Goal: Check status: Check status

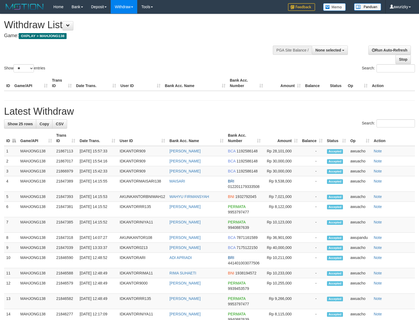
select select
select select "**"
drag, startPoint x: 336, startPoint y: 49, endPoint x: 331, endPoint y: 60, distance: 12.3
click at [335, 49] on span "None selected" at bounding box center [329, 50] width 26 height 4
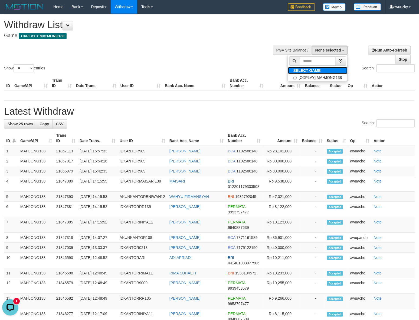
click at [317, 74] on label "SELECT GAME" at bounding box center [307, 70] width 38 height 7
click at [313, 76] on label "[OXPLAY] MAHJONG138" at bounding box center [318, 77] width 60 height 7
select select "***"
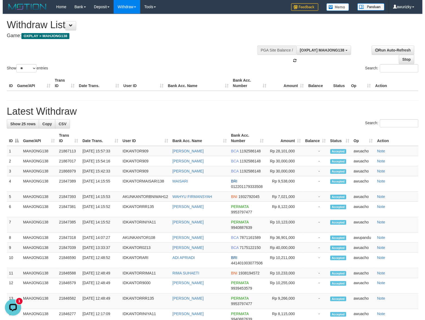
scroll to position [5, 0]
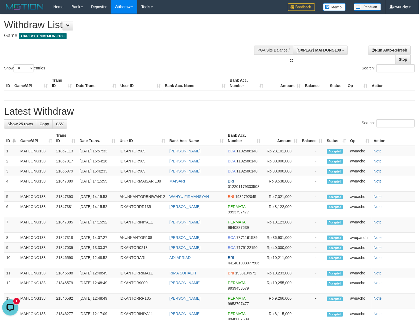
drag, startPoint x: 213, startPoint y: 54, endPoint x: 218, endPoint y: 54, distance: 5.4
click at [213, 54] on div "Show ** ** ** *** entries Search:" at bounding box center [209, 43] width 419 height 59
click at [216, 47] on div "Show ** ** ** *** entries Search:" at bounding box center [209, 43] width 419 height 59
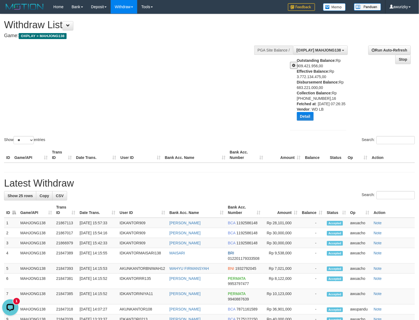
drag, startPoint x: 245, startPoint y: 101, endPoint x: 269, endPoint y: 101, distance: 23.6
click at [247, 101] on div "Show ** ** ** *** entries Search:" at bounding box center [209, 79] width 419 height 131
click at [292, 64] on button at bounding box center [294, 65] width 8 height 7
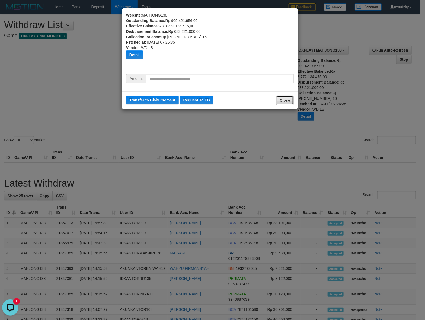
drag, startPoint x: 277, startPoint y: 100, endPoint x: 294, endPoint y: 109, distance: 19.3
click at [278, 100] on button "Close" at bounding box center [284, 100] width 17 height 9
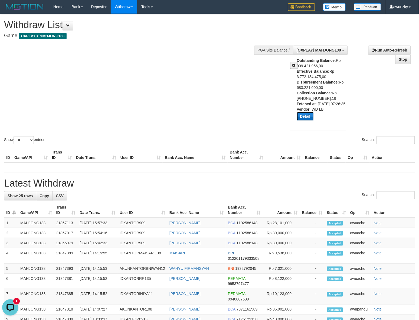
click at [308, 121] on button "Detail" at bounding box center [305, 116] width 17 height 9
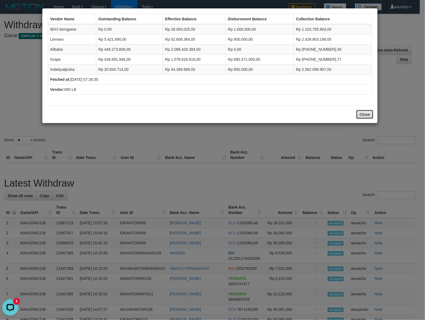
click at [364, 115] on button "Close" at bounding box center [364, 114] width 17 height 9
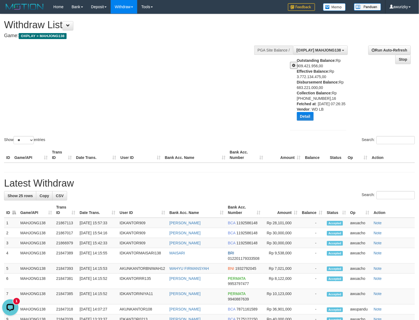
click at [293, 64] on span at bounding box center [294, 65] width 3 height 4
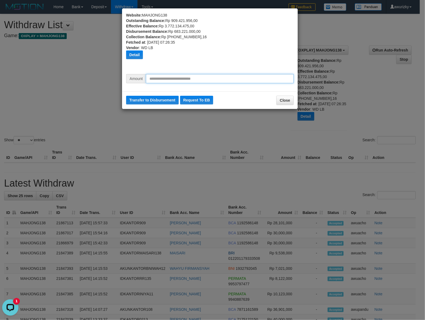
click at [205, 80] on input "text" at bounding box center [220, 78] width 148 height 9
type input "*********"
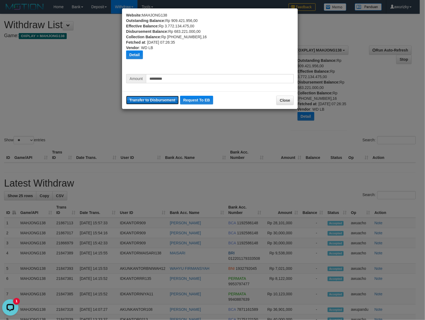
click at [159, 101] on button "Transfer to Disbursement" at bounding box center [152, 100] width 53 height 9
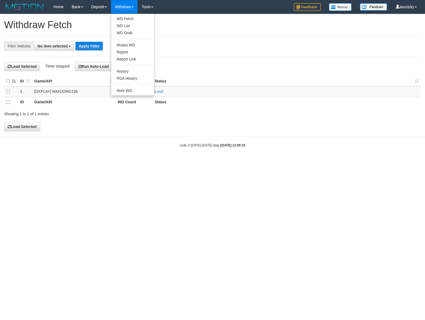
select select
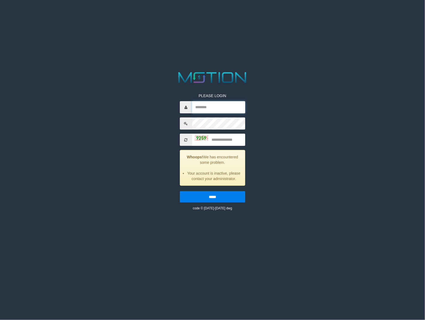
click at [209, 105] on input "text" at bounding box center [218, 107] width 53 height 12
type input "********"
type input "****"
click at [180, 191] on input "*****" at bounding box center [212, 196] width 65 height 11
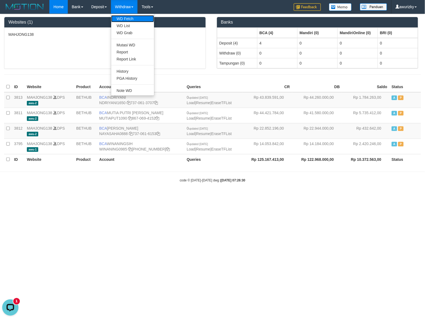
click at [125, 18] on link "WD Fetch" at bounding box center [132, 18] width 43 height 7
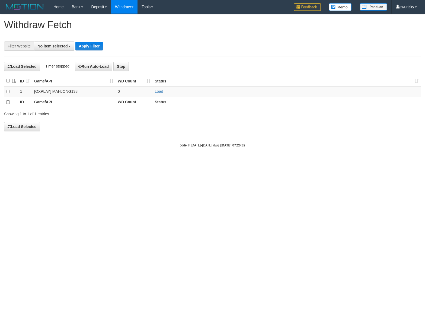
select select
click at [161, 92] on link "Load" at bounding box center [158, 91] width 8 height 4
drag, startPoint x: 190, startPoint y: 43, endPoint x: 179, endPoint y: 1, distance: 43.6
click at [190, 36] on div "**********" at bounding box center [212, 46] width 416 height 21
click at [160, 92] on link "Load" at bounding box center [158, 91] width 8 height 4
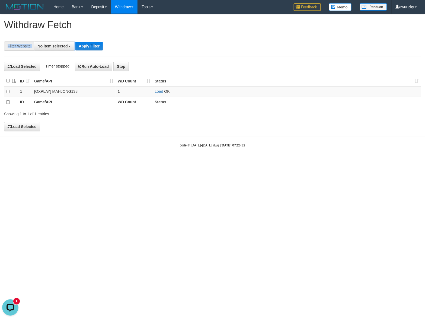
click at [205, 84] on th "Status" at bounding box center [286, 81] width 268 height 11
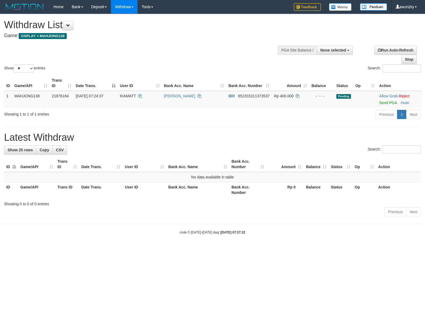
select select
select select "**"
click at [347, 47] on button "None selected" at bounding box center [334, 50] width 36 height 9
click at [324, 75] on label "[OXPLAY] MAHJONG138" at bounding box center [323, 77] width 60 height 7
select select "***"
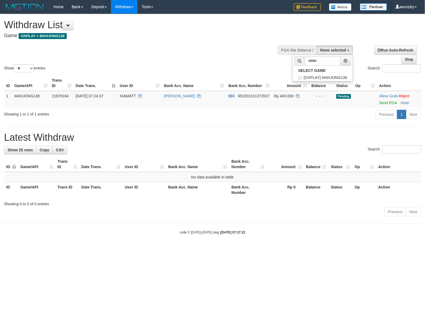
scroll to position [5, 0]
drag, startPoint x: 208, startPoint y: 56, endPoint x: 204, endPoint y: 51, distance: 6.0
click at [208, 55] on div "Show ** ** ** *** entries Search:" at bounding box center [212, 43] width 425 height 59
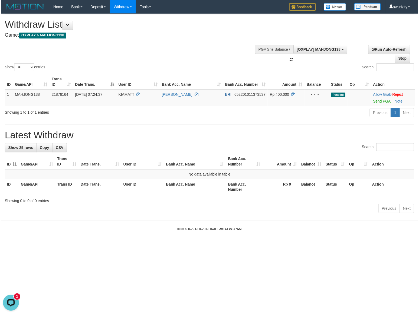
scroll to position [0, 0]
click at [169, 239] on body "Toggle navigation Home Bank Account List Load By Website Group [OXPLAY] MAHJONG…" at bounding box center [212, 124] width 425 height 248
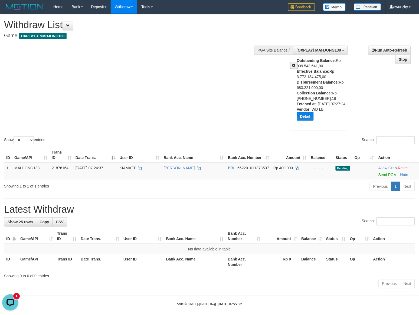
click at [273, 201] on div "**********" at bounding box center [209, 152] width 419 height 276
click at [295, 65] on span at bounding box center [294, 65] width 3 height 4
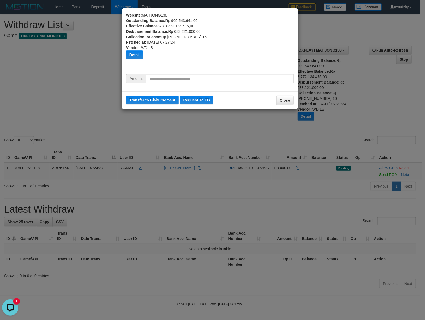
click at [193, 84] on div "Amount" at bounding box center [210, 80] width 176 height 13
click at [195, 78] on input "text" at bounding box center [220, 78] width 148 height 9
click at [285, 102] on button "Close" at bounding box center [284, 100] width 17 height 9
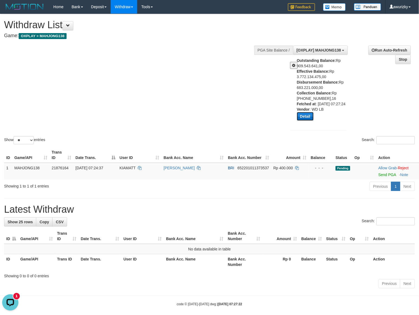
click at [308, 121] on button "Detail" at bounding box center [305, 116] width 17 height 9
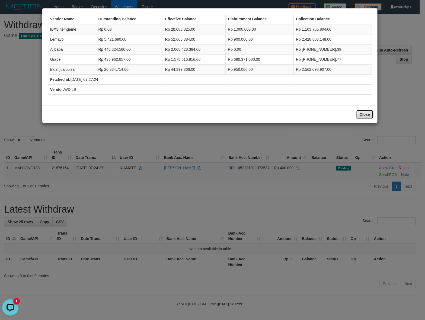
drag, startPoint x: 364, startPoint y: 114, endPoint x: 357, endPoint y: 114, distance: 6.5
click at [364, 114] on button "Close" at bounding box center [364, 114] width 17 height 9
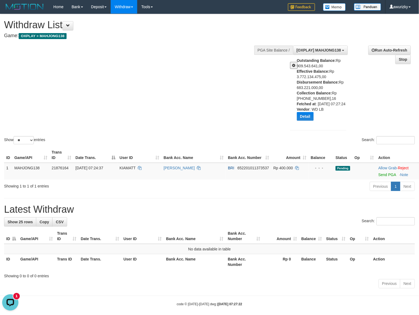
click at [296, 63] on button at bounding box center [294, 65] width 8 height 7
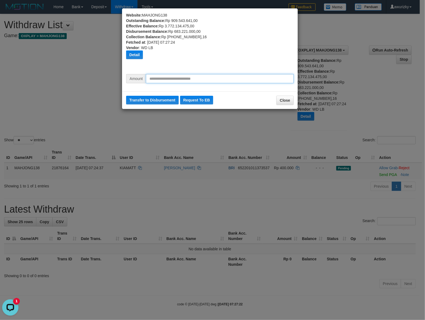
drag, startPoint x: 190, startPoint y: 75, endPoint x: 187, endPoint y: 78, distance: 4.4
click at [190, 76] on input "text" at bounding box center [220, 78] width 148 height 9
type input "*********"
click at [32, 82] on div "Website: MAHJONG138 Outstanding Balance: Rp 909.543.641,00 Effective Balance: R…" at bounding box center [212, 160] width 425 height 320
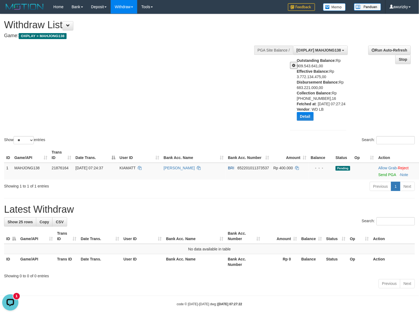
click at [297, 66] on div "Outstanding Balance: Rp 909.543.641,00 Effective Balance: Rp 3.772.134.475,00 D…" at bounding box center [324, 91] width 54 height 67
click at [295, 66] on span at bounding box center [294, 65] width 3 height 4
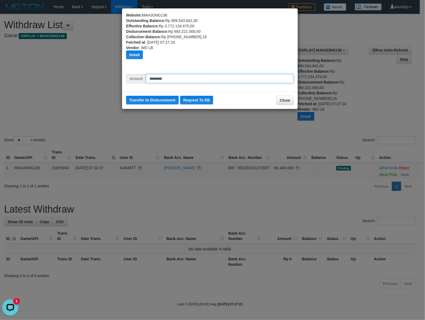
click at [172, 77] on input "*********" at bounding box center [220, 78] width 148 height 9
drag, startPoint x: 173, startPoint y: 80, endPoint x: 133, endPoint y: 80, distance: 40.1
click at [133, 80] on div "Amount *********" at bounding box center [209, 78] width 167 height 9
click at [168, 77] on input "*********" at bounding box center [220, 78] width 148 height 9
click at [185, 79] on input "*********" at bounding box center [220, 78] width 148 height 9
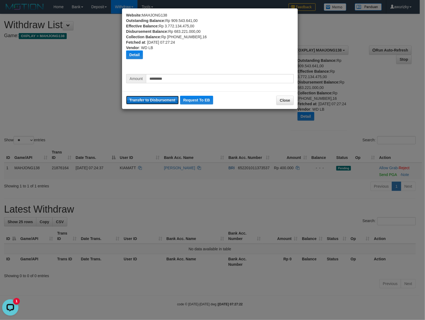
click at [158, 98] on button "Transfer to Disbursement" at bounding box center [152, 100] width 53 height 9
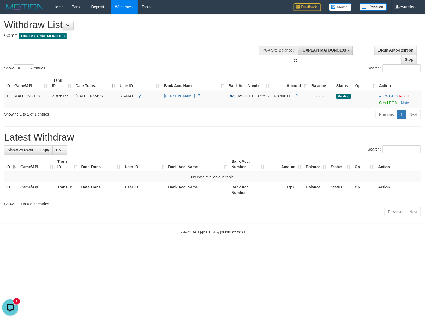
click at [336, 49] on span "[OXPLAY] MAHJONG138" at bounding box center [323, 50] width 44 height 4
drag, startPoint x: 218, startPoint y: 73, endPoint x: 246, endPoint y: 70, distance: 27.8
click at [218, 73] on div "Search:" at bounding box center [318, 68] width 204 height 9
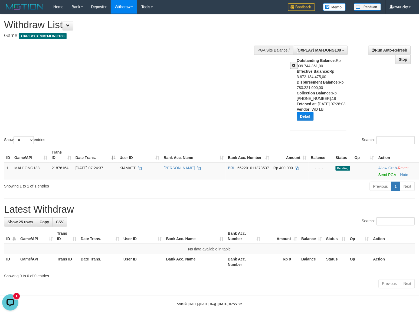
click at [295, 67] on button at bounding box center [294, 65] width 8 height 7
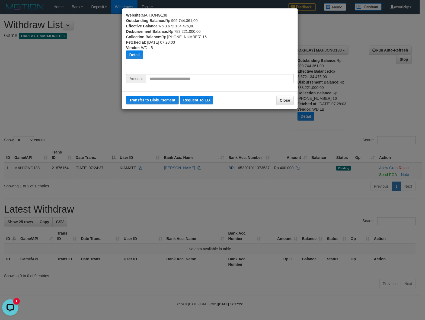
drag, startPoint x: 244, startPoint y: 127, endPoint x: 254, endPoint y: 125, distance: 10.1
click at [248, 126] on div "Website: MAHJONG138 Outstanding Balance: Rp 909.744.361,00 Effective Balance: R…" at bounding box center [212, 160] width 425 height 320
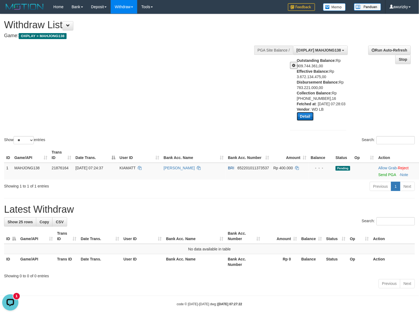
click at [308, 121] on button "Detail" at bounding box center [305, 116] width 17 height 9
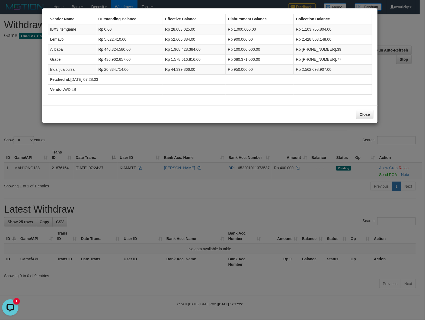
click at [261, 50] on td "Rp 100.000.000,00" at bounding box center [259, 49] width 68 height 10
click at [359, 115] on button "Close" at bounding box center [364, 114] width 17 height 9
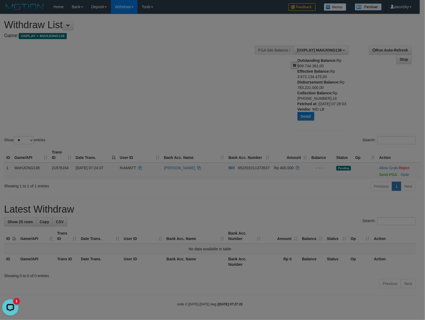
drag, startPoint x: 236, startPoint y: 115, endPoint x: 252, endPoint y: 108, distance: 18.3
click at [240, 113] on div at bounding box center [212, 160] width 425 height 320
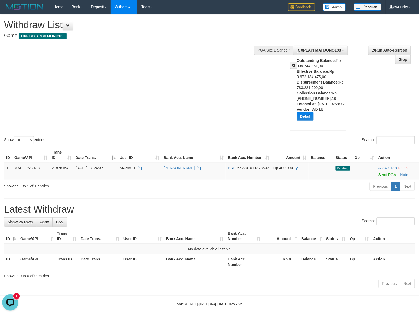
click at [294, 67] on span at bounding box center [294, 65] width 3 height 4
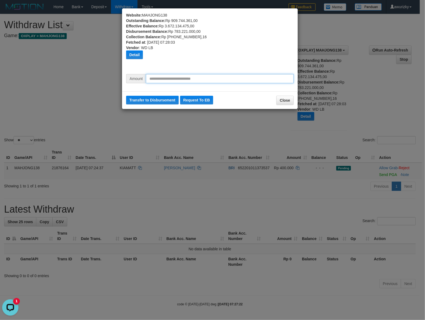
click at [209, 78] on input "text" at bounding box center [220, 78] width 148 height 9
type input "*********"
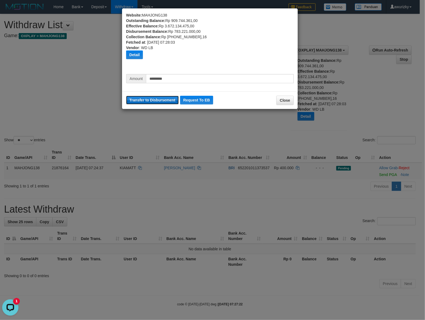
click at [161, 101] on button "Transfer to Disbursement" at bounding box center [152, 100] width 53 height 9
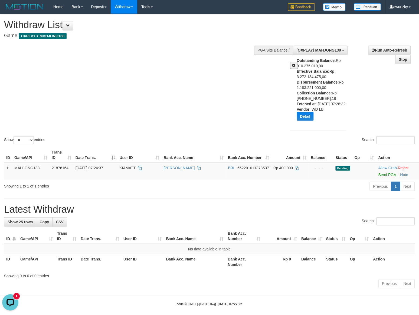
click at [193, 80] on div "Show ** ** ** *** entries Search:" at bounding box center [209, 79] width 419 height 131
click at [305, 117] on button "Detail" at bounding box center [305, 116] width 17 height 9
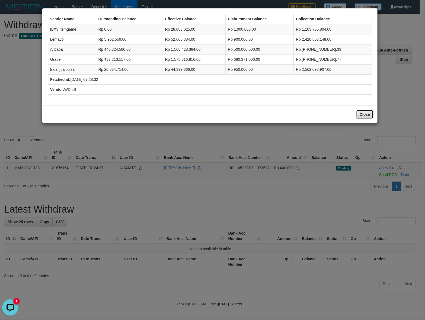
click at [366, 116] on button "Close" at bounding box center [364, 114] width 17 height 9
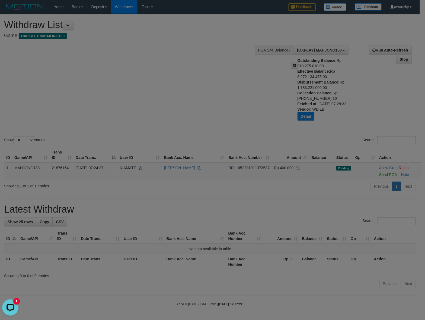
click at [177, 115] on div at bounding box center [212, 160] width 425 height 320
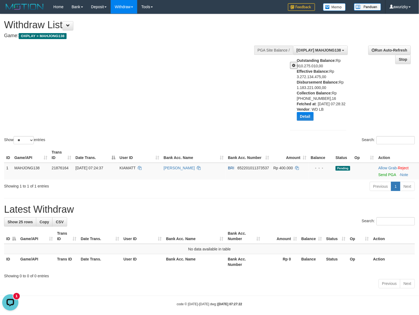
click at [320, 89] on div "Outstanding Balance: Rp 910.275.010,00 Effective Balance: Rp 3.272.134.475,00 D…" at bounding box center [324, 91] width 54 height 67
click at [362, 89] on div "**********" at bounding box center [350, 88] width 137 height 94
click at [292, 68] on button at bounding box center [294, 65] width 8 height 7
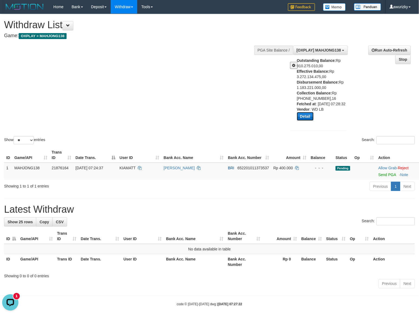
click at [305, 121] on button "Detail" at bounding box center [305, 116] width 17 height 9
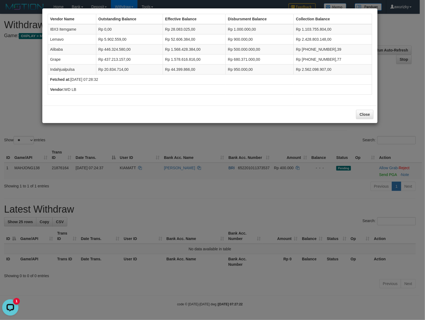
click at [366, 120] on div "Close" at bounding box center [209, 114] width 335 height 18
click at [364, 119] on button "Close" at bounding box center [364, 114] width 17 height 9
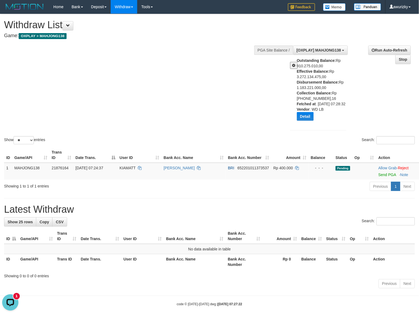
click at [294, 65] on span at bounding box center [294, 65] width 3 height 4
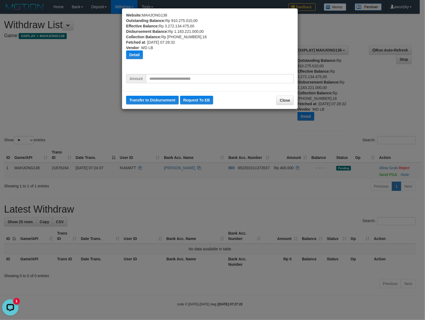
drag, startPoint x: 241, startPoint y: 127, endPoint x: 289, endPoint y: 124, distance: 48.3
click at [241, 127] on div "Website: MAHJONG138 Outstanding Balance: Rp 910.275.010,00 Effective Balance: R…" at bounding box center [212, 160] width 425 height 320
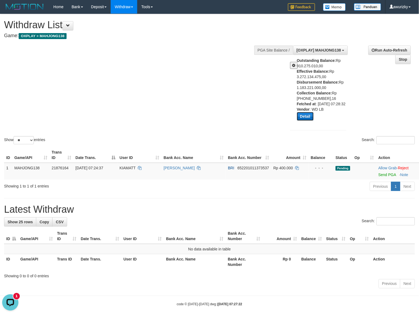
click at [307, 119] on button "Detail" at bounding box center [305, 116] width 17 height 9
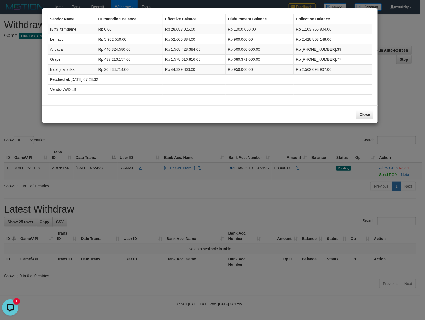
click at [52, 29] on td "IBX3 Itemgame" at bounding box center [72, 29] width 48 height 10
click at [69, 29] on td "IBX3 Itemgame" at bounding box center [72, 29] width 48 height 10
copy td "IBX3 Itemgame"
click at [183, 33] on td "Rp 28.083.025,00" at bounding box center [194, 29] width 63 height 10
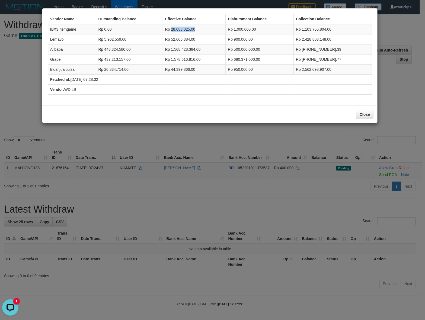
click at [183, 33] on td "Rp 28.083.025,00" at bounding box center [194, 29] width 63 height 10
copy tr "Rp 28.083.025,00"
click at [252, 27] on td "Rp 1.000.000,00" at bounding box center [259, 29] width 68 height 10
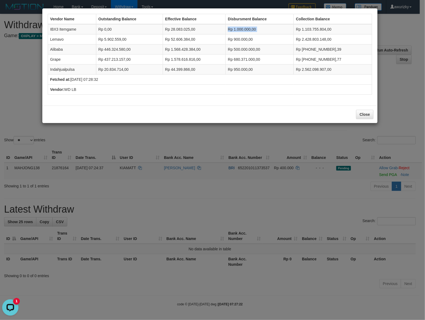
click at [252, 27] on td "Rp 1.000.000,00" at bounding box center [259, 29] width 68 height 10
copy tr "Rp 1.000.000,00"
click at [340, 31] on td "Rp 1.103.755.804,00" at bounding box center [332, 29] width 78 height 10
click at [340, 30] on td "Rp 1.103.755.804,00" at bounding box center [332, 29] width 78 height 10
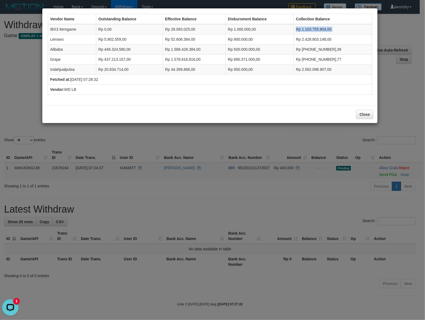
copy tbody "Rp 1.103.755.804,00"
click at [186, 41] on td "Rp 52.606.384,00" at bounding box center [194, 39] width 63 height 10
copy tr "Rp 52.606.384,00"
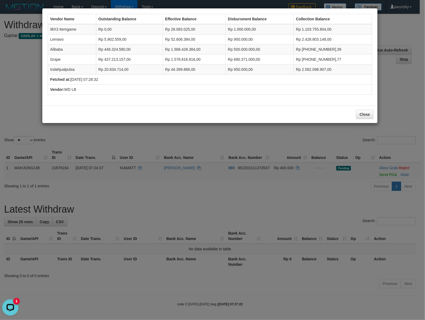
click at [50, 37] on td "Lemavo" at bounding box center [72, 39] width 48 height 10
copy td "Lemavo"
click at [179, 40] on td "Rp 52.606.384,00" at bounding box center [194, 39] width 63 height 10
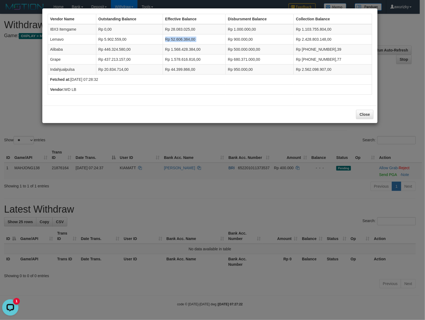
click at [179, 40] on td "Rp 52.606.384,00" at bounding box center [194, 39] width 63 height 10
copy tr "Rp 52.606.384,00"
click at [244, 41] on td "Rp 900.000,00" at bounding box center [259, 39] width 68 height 10
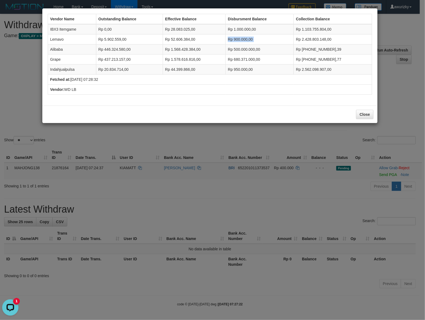
copy tr "Rp 900.000,00"
click at [335, 40] on td "Rp 2.428.803.148,00" at bounding box center [332, 39] width 78 height 10
copy tbody "Rp 2.428.803.148,00"
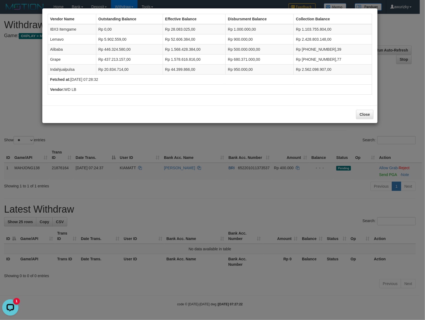
click at [54, 50] on td "Alibaba" at bounding box center [72, 49] width 48 height 10
copy td "Alibaba"
click at [116, 45] on td "Rp 446.324.580,00" at bounding box center [129, 49] width 67 height 10
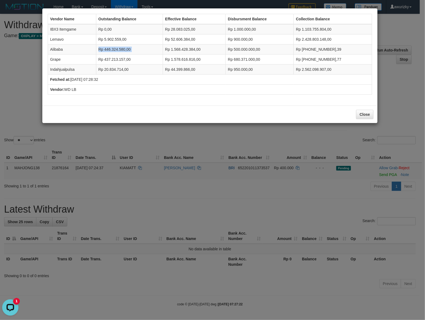
click at [116, 45] on td "Rp 446.324.580,00" at bounding box center [129, 49] width 67 height 10
click at [200, 47] on td "Rp 1.568.428.384,00" at bounding box center [194, 49] width 63 height 10
click at [265, 47] on td "Rp 500.000.000,00" at bounding box center [259, 49] width 68 height 10
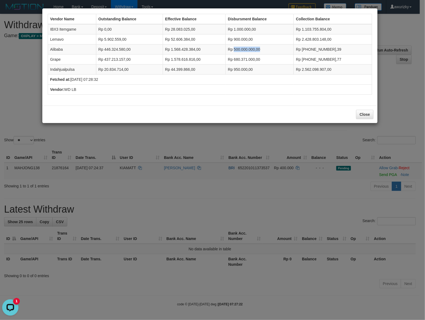
click at [265, 47] on td "Rp 500.000.000,00" at bounding box center [259, 49] width 68 height 10
click at [316, 50] on td "Rp [PHONE_NUMBER],39" at bounding box center [332, 49] width 78 height 10
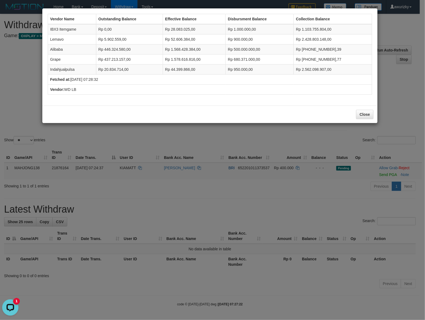
click at [209, 57] on td "Rp 1.578.616.816,00" at bounding box center [194, 59] width 63 height 10
click at [250, 41] on td "Rp 900.000,00" at bounding box center [259, 39] width 68 height 10
click at [174, 38] on td "Rp 52.606.384,00" at bounding box center [194, 39] width 63 height 10
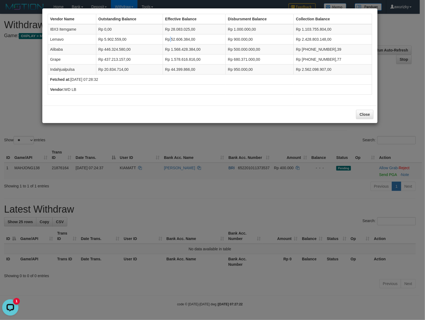
click at [174, 38] on td "Rp 52.606.384,00" at bounding box center [194, 39] width 63 height 10
click at [106, 41] on td "Rp 5.902.559,00" at bounding box center [129, 39] width 67 height 10
click at [183, 45] on td "Rp 1.568.428.384,00" at bounding box center [194, 49] width 63 height 10
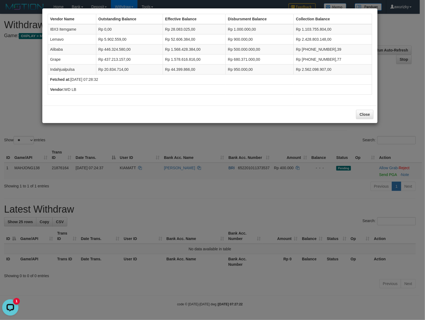
click at [343, 47] on td "Rp [PHONE_NUMBER],39" at bounding box center [332, 49] width 78 height 10
click at [54, 57] on td "Grape" at bounding box center [72, 59] width 48 height 10
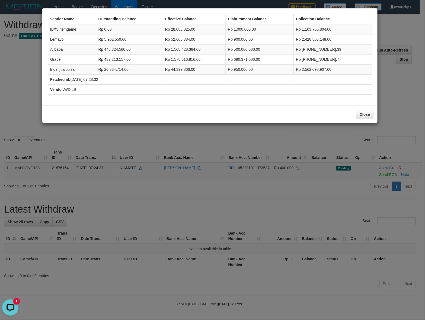
click at [108, 60] on td "Rp 437.213.157,00" at bounding box center [129, 59] width 67 height 10
click at [221, 59] on td "Rp 1.578.616.816,00" at bounding box center [194, 59] width 63 height 10
click at [206, 60] on td "Rp 1.578.616.816,00" at bounding box center [194, 59] width 63 height 10
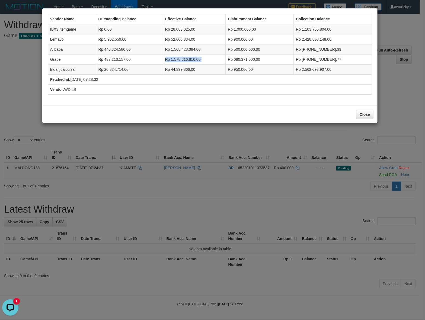
click at [206, 60] on td "Rp 1.578.616.816,00" at bounding box center [194, 59] width 63 height 10
click at [235, 61] on td "Rp 680.371.000,00" at bounding box center [259, 59] width 68 height 10
click at [336, 62] on td "Rp [PHONE_NUMBER],77" at bounding box center [332, 59] width 78 height 10
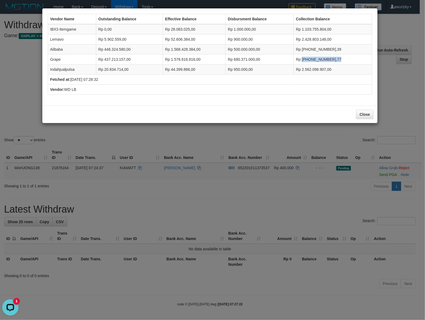
click at [336, 62] on td "Rp [PHONE_NUMBER],77" at bounding box center [332, 59] width 78 height 10
click at [66, 70] on td "Indahjualpulsa" at bounding box center [72, 69] width 48 height 10
click at [122, 67] on td "Rp 20.834.714,00" at bounding box center [129, 69] width 67 height 10
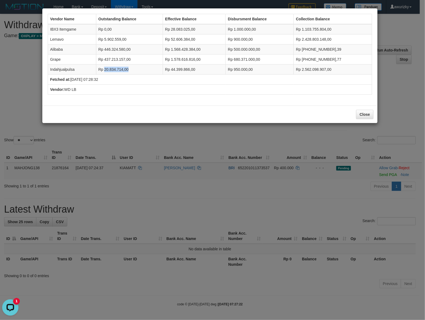
click at [122, 67] on td "Rp 20.834.714,00" at bounding box center [129, 69] width 67 height 10
click at [185, 69] on td "Rp 44.399.866,00" at bounding box center [194, 69] width 63 height 10
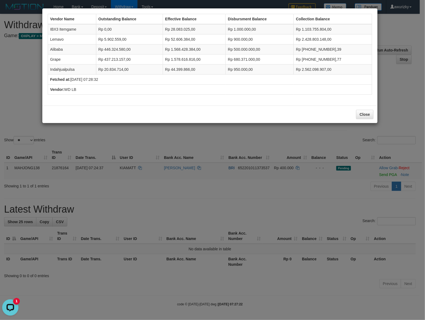
click at [247, 67] on td "Rp 950.000,00" at bounding box center [259, 69] width 68 height 10
click at [245, 73] on td "Rp 950.000,00" at bounding box center [259, 69] width 68 height 10
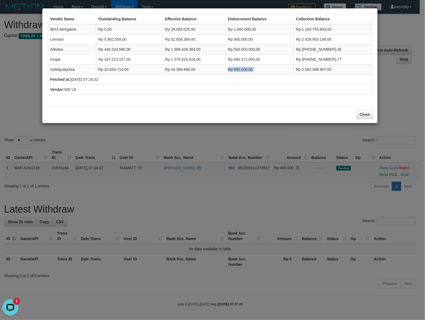
click at [194, 68] on td "Rp 44.399.866,00" at bounding box center [194, 69] width 63 height 10
click at [242, 71] on td "Rp 950.000,00" at bounding box center [259, 69] width 68 height 10
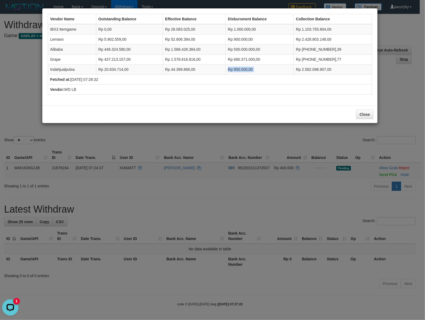
click at [242, 71] on td "Rp 950.000,00" at bounding box center [259, 69] width 68 height 10
click at [358, 69] on td "Rp 2.562.098.907,00" at bounding box center [332, 69] width 78 height 10
click at [365, 116] on button "Close" at bounding box center [364, 114] width 17 height 9
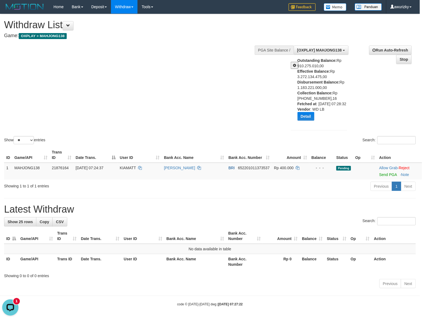
click at [256, 124] on div "Show ** ** ** *** entries Search:" at bounding box center [209, 79] width 419 height 131
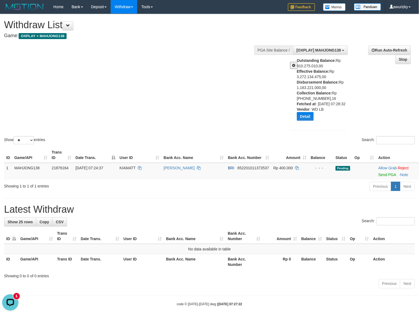
click at [239, 82] on div "Show ** ** ** *** entries Search:" at bounding box center [209, 79] width 419 height 131
drag, startPoint x: 296, startPoint y: 67, endPoint x: 262, endPoint y: 89, distance: 40.3
click at [262, 89] on div "**********" at bounding box center [209, 152] width 419 height 276
drag, startPoint x: 279, startPoint y: 88, endPoint x: 310, endPoint y: 98, distance: 32.3
click at [279, 89] on div "Show ** ** ** *** entries Search:" at bounding box center [209, 79] width 419 height 131
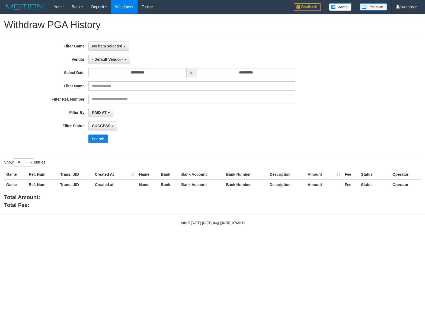
select select "**"
click at [219, 125] on div "SUCCESS SUCCESS ON PROCESS FAILED" at bounding box center [191, 125] width 206 height 9
click at [104, 142] on button "Search" at bounding box center [97, 138] width 19 height 9
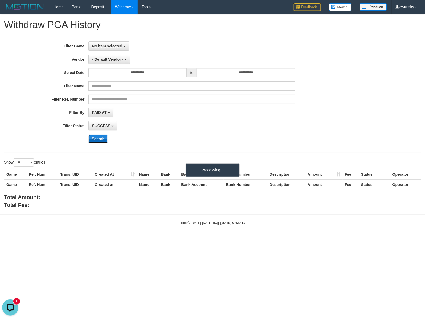
click at [99, 142] on button "Search" at bounding box center [97, 138] width 19 height 9
click at [100, 141] on button "Search" at bounding box center [97, 138] width 19 height 9
click at [232, 128] on div "SUCCESS SUCCESS ON PROCESS FAILED" at bounding box center [191, 125] width 206 height 9
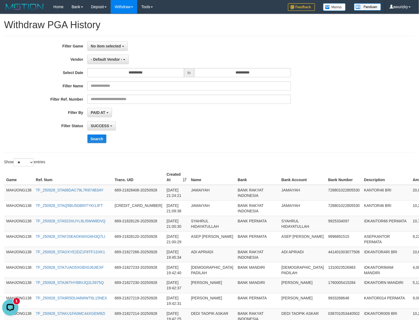
drag, startPoint x: 238, startPoint y: 128, endPoint x: 327, endPoint y: 123, distance: 88.7
click at [239, 128] on div "SUCCESS SUCCESS ON PROCESS FAILED" at bounding box center [190, 125] width 204 height 9
click at [327, 123] on div "**********" at bounding box center [174, 125] width 349 height 9
click at [254, 137] on div "Search" at bounding box center [219, 138] width 262 height 9
click at [259, 125] on div "SUCCESS SUCCESS ON PROCESS FAILED" at bounding box center [190, 125] width 204 height 9
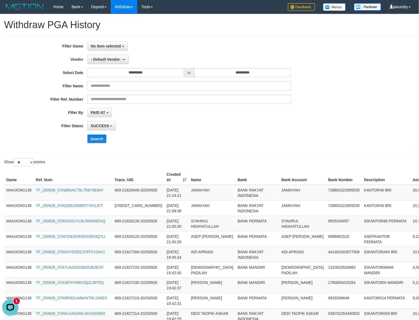
click at [214, 142] on div "Search" at bounding box center [219, 138] width 262 height 9
click at [126, 77] on link "PGA History" at bounding box center [132, 78] width 43 height 7
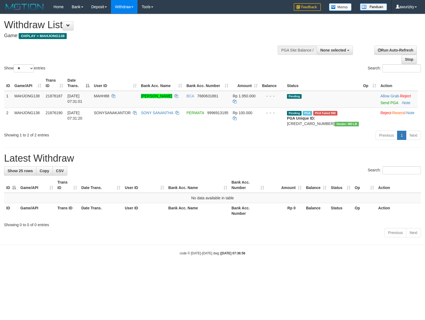
select select
select select "**"
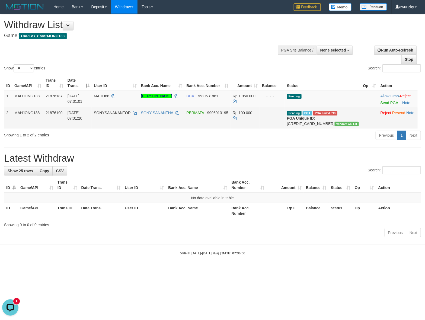
click at [126, 111] on span "SONYSANAKANTOR" at bounding box center [112, 113] width 37 height 4
click at [124, 112] on span "SONYSANAKANTOR" at bounding box center [112, 113] width 37 height 4
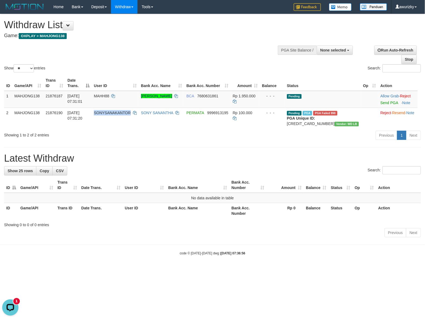
copy span "SONYSANAKANTOR"
click at [338, 51] on span "None selected" at bounding box center [333, 50] width 26 height 4
click at [313, 75] on label "[OXPLAY] MAHJONG138" at bounding box center [323, 77] width 60 height 7
select select "***"
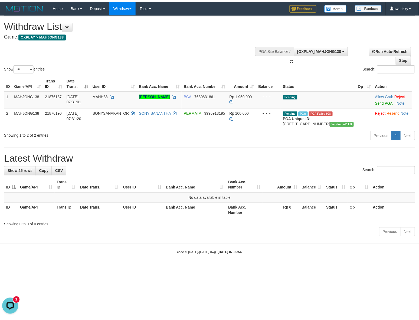
scroll to position [5, 0]
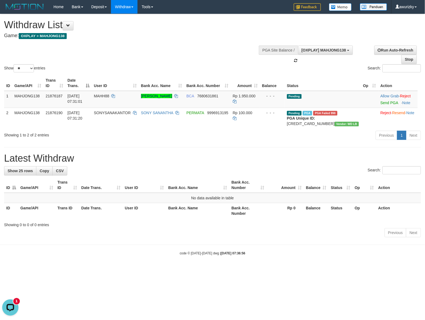
click at [186, 49] on div "Show ** ** ** *** entries Search:" at bounding box center [212, 43] width 425 height 59
click at [249, 171] on div "**********" at bounding box center [212, 126] width 425 height 225
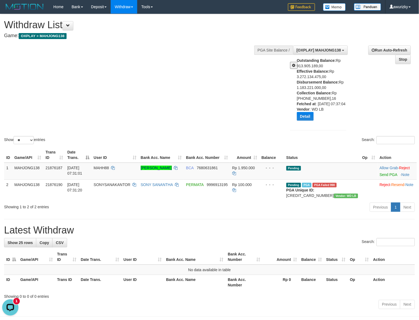
click at [290, 64] on button at bounding box center [294, 65] width 8 height 7
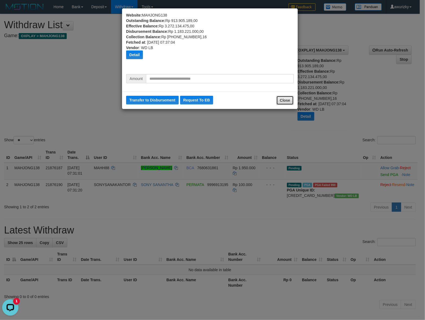
click at [286, 101] on button "Close" at bounding box center [284, 100] width 17 height 9
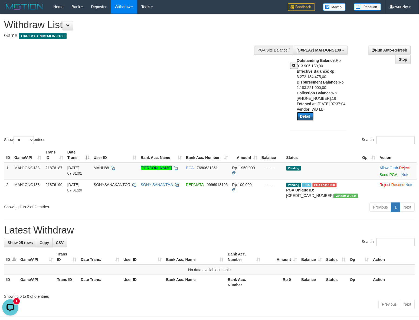
click at [302, 121] on button "Detail" at bounding box center [305, 116] width 17 height 9
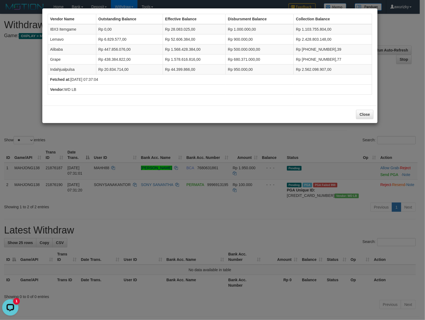
click at [245, 48] on td "Rp 500.000.000,00" at bounding box center [259, 49] width 68 height 10
click at [272, 48] on td "Rp 500.000.000,00" at bounding box center [259, 49] width 68 height 10
click at [248, 51] on td "Rp 500.000.000,00" at bounding box center [259, 49] width 68 height 10
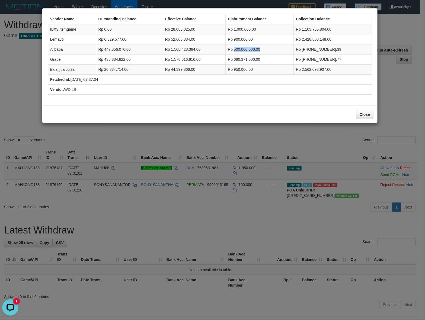
click at [248, 51] on td "Rp 500.000.000,00" at bounding box center [259, 49] width 68 height 10
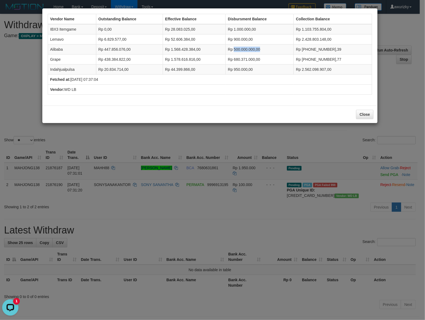
click at [248, 51] on td "Rp 500.000.000,00" at bounding box center [259, 49] width 68 height 10
click at [250, 48] on td "Rp 500.000.000,00" at bounding box center [259, 49] width 68 height 10
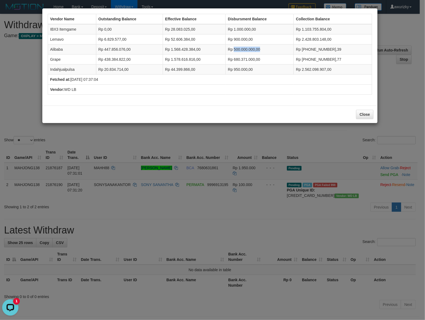
click at [250, 48] on td "Rp 500.000.000,00" at bounding box center [259, 49] width 68 height 10
click at [251, 48] on td "Rp 500.000.000,00" at bounding box center [259, 49] width 68 height 10
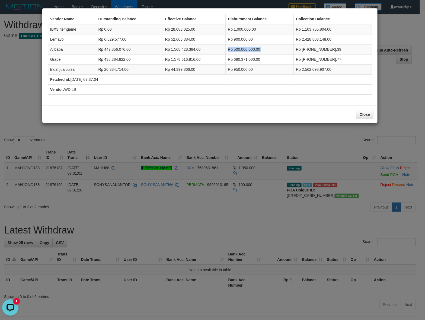
click at [251, 48] on td "Rp 500.000.000,00" at bounding box center [259, 49] width 68 height 10
click at [252, 48] on td "Rp 500.000.000,00" at bounding box center [259, 49] width 68 height 10
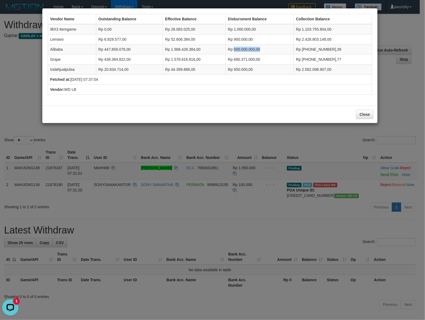
click at [252, 48] on td "Rp 500.000.000,00" at bounding box center [259, 49] width 68 height 10
click at [356, 110] on button "Close" at bounding box center [364, 114] width 17 height 9
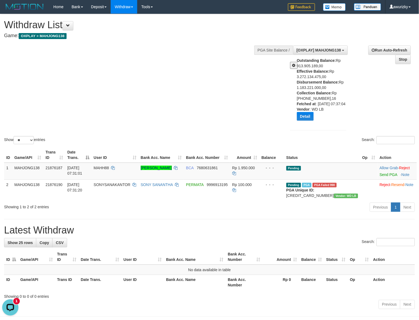
click at [170, 95] on div "Show ** ** ** *** entries Search:" at bounding box center [209, 79] width 419 height 131
drag, startPoint x: 297, startPoint y: 65, endPoint x: 293, endPoint y: 67, distance: 4.1
click at [297, 65] on div "Outstanding Balance: Rp 913.905.189,00 Effective Balance: Rp 3.272.134.475,00 D…" at bounding box center [318, 91] width 64 height 67
click at [292, 68] on button at bounding box center [294, 65] width 8 height 7
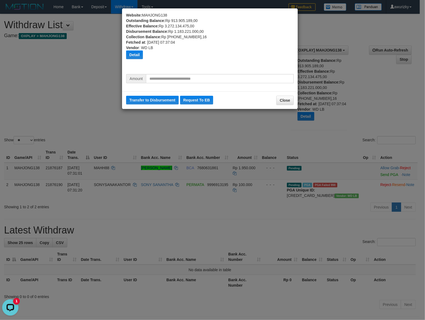
drag, startPoint x: 220, startPoint y: 130, endPoint x: 305, endPoint y: 124, distance: 85.5
click at [220, 129] on div "Website: MAHJONG138 Outstanding Balance: Rp 913.905.189,00 Effective Balance: R…" at bounding box center [212, 160] width 425 height 320
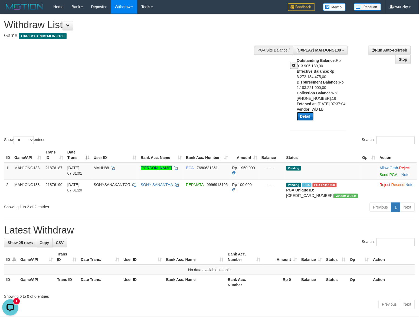
click at [309, 121] on button "Detail" at bounding box center [305, 116] width 17 height 9
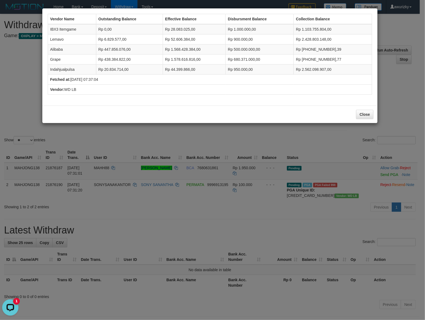
click at [396, 98] on div "Vendor Name Outstanding Balance Effective Balance Disbursment Balance Collectio…" at bounding box center [212, 160] width 425 height 320
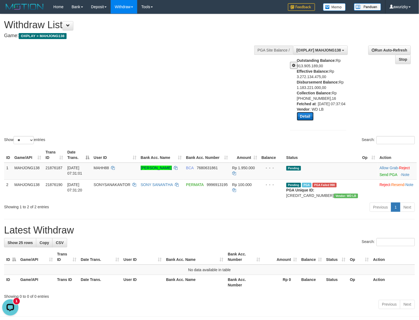
click at [306, 121] on button "Detail" at bounding box center [305, 116] width 17 height 9
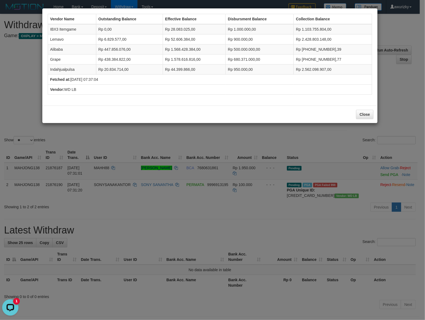
click at [258, 62] on td "Rp 680.371.000,00" at bounding box center [259, 59] width 68 height 10
click at [22, 87] on div "Vendor Name Outstanding Balance Effective Balance Disbursment Balance Collectio…" at bounding box center [212, 160] width 425 height 320
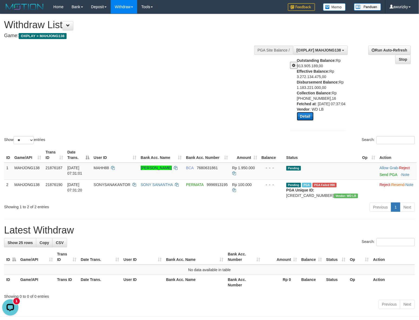
click at [312, 121] on button "Detail" at bounding box center [305, 116] width 17 height 9
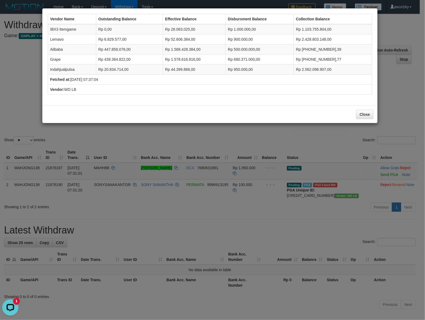
click at [59, 29] on td "IBX3 Itemgame" at bounding box center [72, 29] width 48 height 10
copy tr "IBX3 Itemgame"
click at [57, 41] on td "Lemavo" at bounding box center [72, 39] width 48 height 10
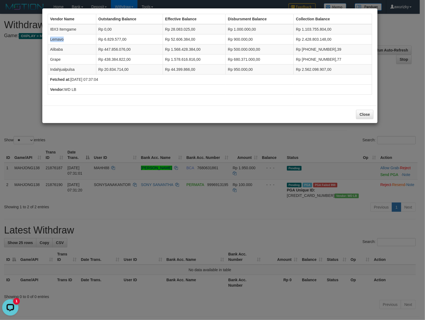
click at [57, 41] on td "Lemavo" at bounding box center [72, 39] width 48 height 10
copy td "Lemavo"
click at [55, 48] on td "Alibaba" at bounding box center [72, 49] width 48 height 10
copy td "Alibaba"
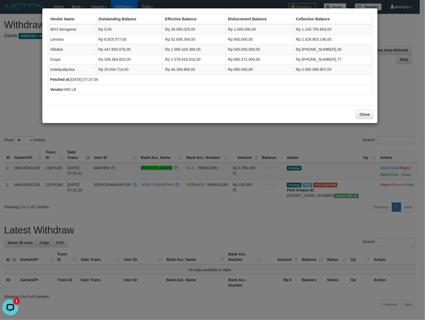
click at [53, 60] on td "Grape" at bounding box center [72, 59] width 48 height 10
copy td "Grape"
click at [68, 71] on td "Indahjualpulsa" at bounding box center [72, 69] width 48 height 10
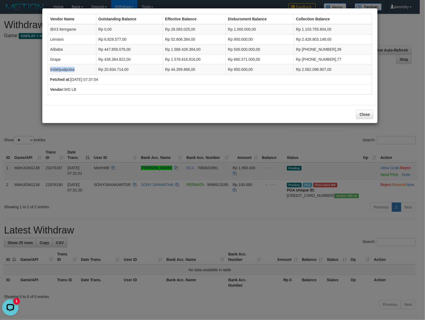
copy td "Indahjualpulsa"
click at [241, 39] on td "Rp 900.000,00" at bounding box center [259, 39] width 68 height 10
click at [248, 26] on td "Rp 1.000.000,00" at bounding box center [259, 29] width 68 height 10
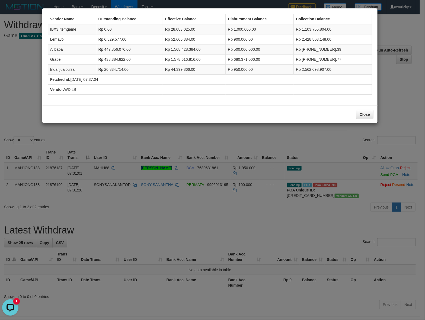
click at [250, 26] on td "Rp 1.000.000,00" at bounding box center [259, 29] width 68 height 10
copy td "1.000.000,00"
click at [239, 38] on td "Rp 900.000,00" at bounding box center [259, 39] width 68 height 10
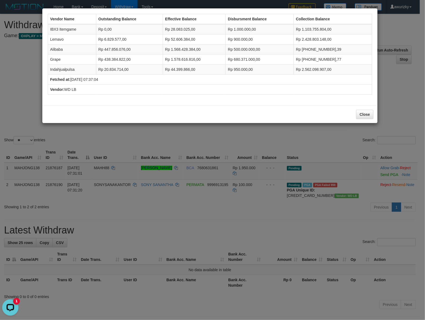
click at [249, 38] on td "Rp 900.000,00" at bounding box center [259, 39] width 68 height 10
copy td "900.000,00"
drag, startPoint x: 253, startPoint y: 74, endPoint x: 251, endPoint y: 71, distance: 3.7
click at [253, 73] on td "Rp 950.000,00" at bounding box center [259, 69] width 68 height 10
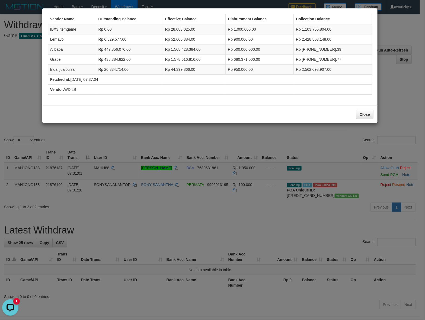
click at [251, 70] on td "Rp 950.000,00" at bounding box center [259, 69] width 68 height 10
copy td "950.000,00"
click at [254, 46] on td "Rp 500.000.000,00" at bounding box center [259, 49] width 68 height 10
click at [252, 50] on td "Rp 500.000.000,00" at bounding box center [259, 49] width 68 height 10
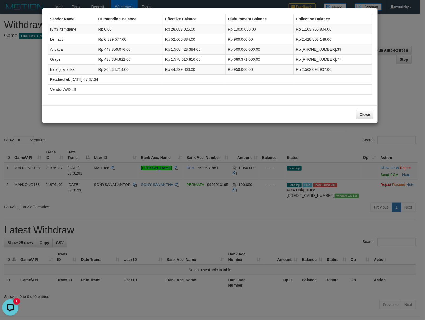
drag, startPoint x: 171, startPoint y: 141, endPoint x: 169, endPoint y: 134, distance: 7.2
click at [171, 142] on div "Vendor Name Outstanding Balance Effective Balance Disbursment Balance Collectio…" at bounding box center [212, 160] width 425 height 320
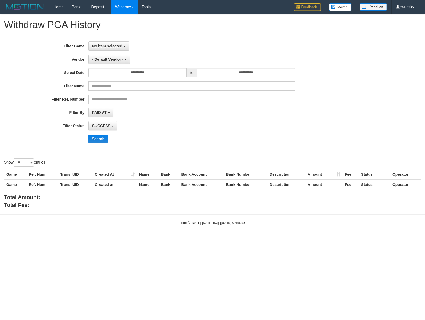
select select
select select "**"
drag, startPoint x: 110, startPoint y: 43, endPoint x: 109, endPoint y: 59, distance: 15.7
click at [110, 43] on button "No item selected" at bounding box center [108, 45] width 40 height 9
click at [108, 76] on label "[OXPLAY] MAHJONG138" at bounding box center [123, 74] width 69 height 8
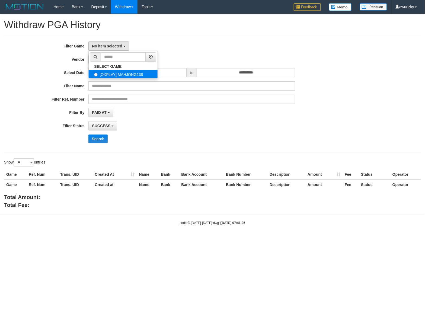
select select "***"
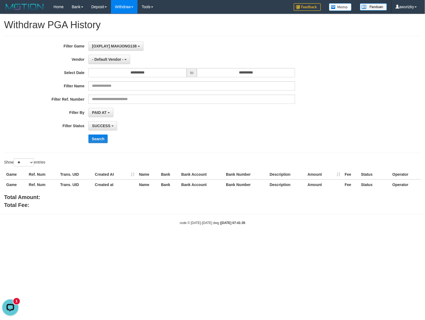
drag, startPoint x: 194, startPoint y: 47, endPoint x: 134, endPoint y: 63, distance: 61.6
click at [193, 47] on div "[OXPLAY] MAHJONG138 SELECT GAME [OXPLAY] MAHJONG138" at bounding box center [191, 45] width 206 height 9
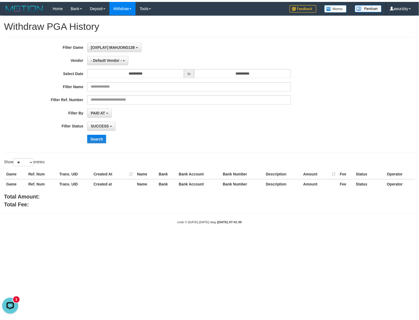
scroll to position [0, 0]
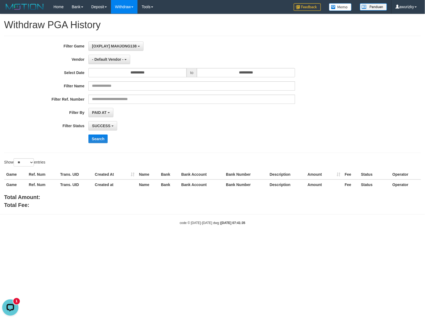
click at [120, 64] on div "**********" at bounding box center [177, 94] width 354 height 106
click at [119, 63] on button "- Default Vendor -" at bounding box center [109, 59] width 42 height 9
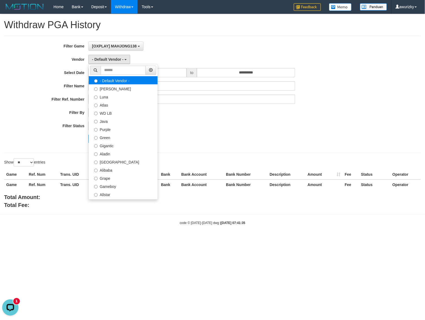
click at [114, 83] on label "- Default Vendor -" at bounding box center [123, 80] width 69 height 8
drag, startPoint x: 197, startPoint y: 40, endPoint x: 96, endPoint y: 88, distance: 111.7
click at [195, 41] on div "**********" at bounding box center [212, 94] width 416 height 117
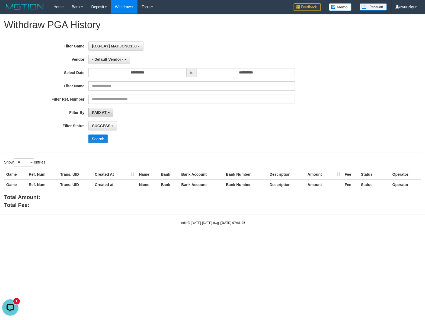
click at [95, 114] on span "PAID AT" at bounding box center [99, 112] width 14 height 4
click at [99, 143] on label "CREATED AT" at bounding box center [123, 141] width 69 height 8
select select "*"
drag, startPoint x: 211, startPoint y: 122, endPoint x: 171, endPoint y: 124, distance: 39.9
click at [206, 123] on div "SUCCESS SUCCESS ON PROCESS FAILED" at bounding box center [191, 125] width 206 height 9
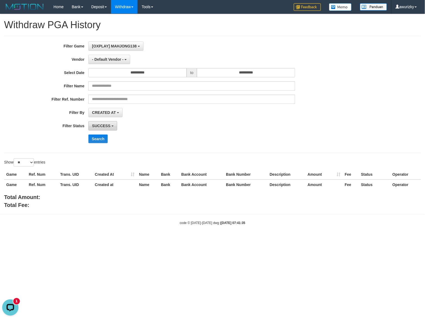
drag, startPoint x: 110, startPoint y: 128, endPoint x: 112, endPoint y: 126, distance: 3.3
click at [110, 128] on button "SUCCESS" at bounding box center [102, 125] width 29 height 9
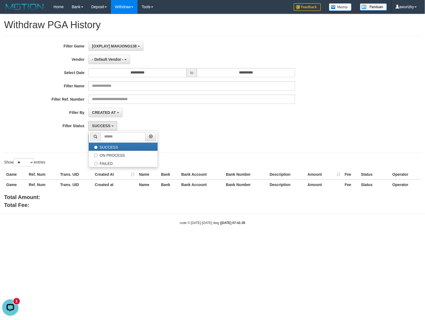
drag, startPoint x: 205, startPoint y: 121, endPoint x: 190, endPoint y: 110, distance: 18.7
click at [204, 119] on div "**********" at bounding box center [177, 94] width 354 height 106
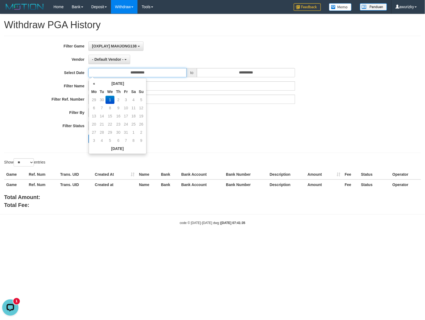
click at [161, 73] on input "**********" at bounding box center [137, 72] width 98 height 9
click at [102, 98] on td "30" at bounding box center [102, 100] width 8 height 8
type input "**********"
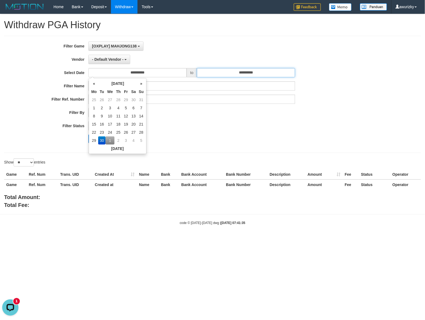
click at [205, 73] on input "**********" at bounding box center [246, 72] width 98 height 9
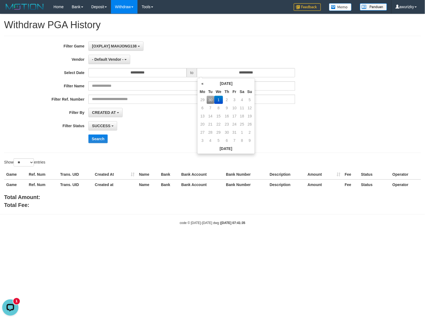
click at [209, 100] on td "30" at bounding box center [210, 100] width 8 height 8
type input "**********"
click at [99, 142] on button "Search" at bounding box center [97, 138] width 19 height 9
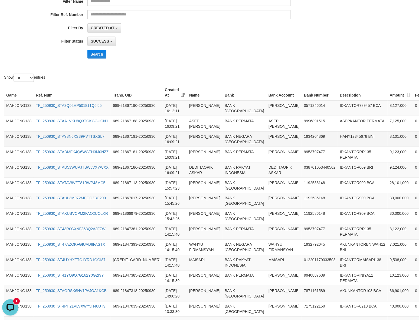
scroll to position [102, 0]
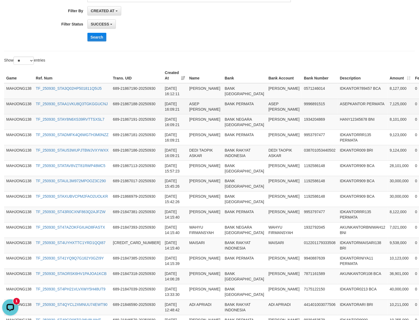
click at [388, 111] on td "7,125,000" at bounding box center [400, 106] width 25 height 15
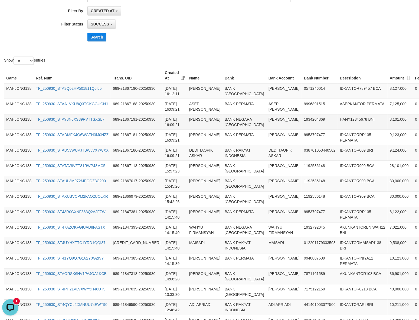
click at [388, 129] on td "8,101,000" at bounding box center [400, 121] width 25 height 15
click at [271, 56] on div "**********" at bounding box center [209, 212] width 419 height 601
drag, startPoint x: 300, startPoint y: 89, endPoint x: 305, endPoint y: 88, distance: 4.6
click at [338, 89] on td "IDKANTOR789457 BCA" at bounding box center [363, 91] width 50 height 16
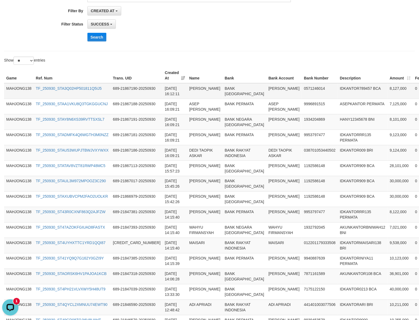
click at [338, 88] on td "IDKANTOR789457 BCA" at bounding box center [363, 91] width 50 height 16
copy td "IDKANTOR789457"
click at [128, 88] on td "689-21867190-20250930" at bounding box center [137, 91] width 52 height 16
click at [163, 87] on td "2025-09-30 16:12:11" at bounding box center [175, 91] width 24 height 16
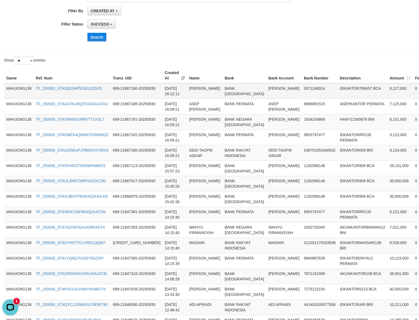
drag, startPoint x: 135, startPoint y: 87, endPoint x: 151, endPoint y: 93, distance: 16.2
click at [163, 93] on td "2025-09-30 16:12:11" at bounding box center [175, 91] width 24 height 16
copy td "2025-09-30 16:12:11"
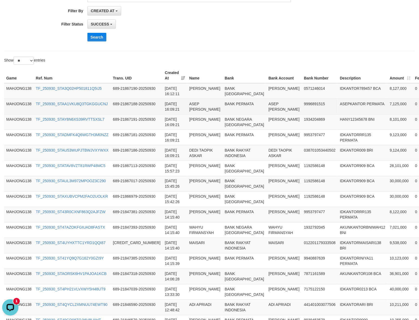
scroll to position [0, 0]
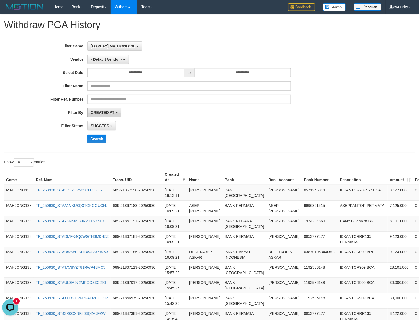
click at [109, 112] on span "CREATED AT" at bounding box center [103, 112] width 24 height 4
click at [113, 135] on label "PAID AT" at bounding box center [122, 133] width 69 height 8
select select "*"
click at [98, 139] on button "Search" at bounding box center [97, 138] width 19 height 9
click at [217, 125] on div "SUCCESS SUCCESS ON PROCESS FAILED" at bounding box center [190, 125] width 204 height 9
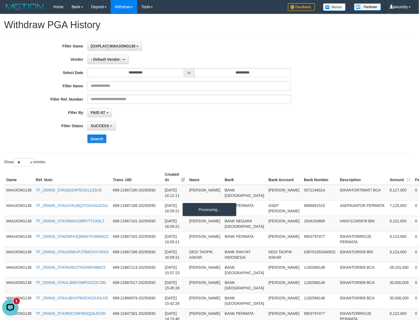
click at [224, 119] on div "**********" at bounding box center [174, 94] width 349 height 106
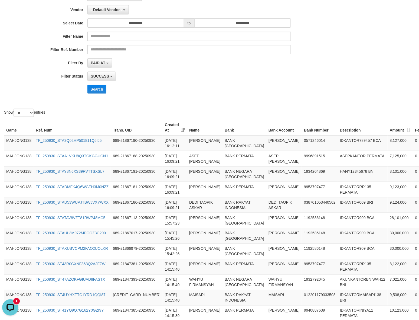
scroll to position [34, 0]
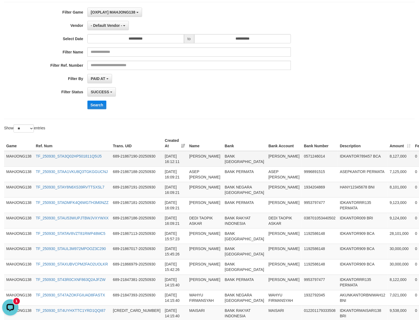
click at [163, 158] on td "2025-09-30 16:12:11" at bounding box center [175, 159] width 24 height 16
click at [186, 114] on div "**********" at bounding box center [209, 60] width 411 height 117
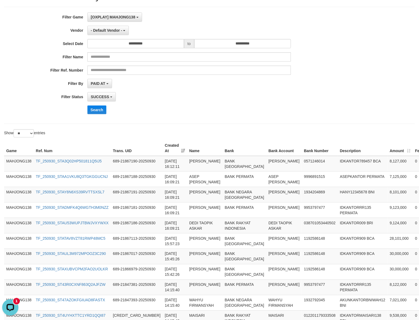
scroll to position [0, 0]
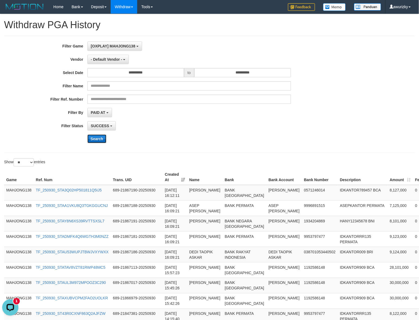
click at [95, 141] on button "Search" at bounding box center [97, 138] width 19 height 9
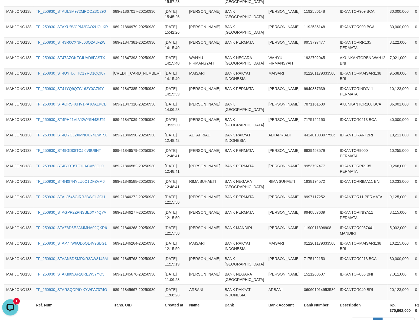
click at [267, 84] on td "MAISARI" at bounding box center [284, 75] width 35 height 15
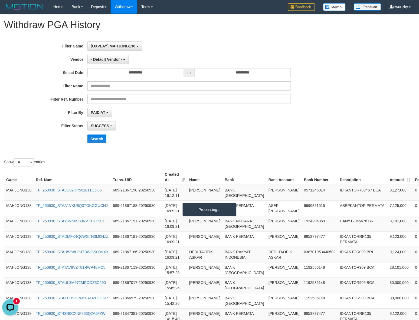
click at [175, 123] on div "SUCCESS SUCCESS ON PROCESS FAILED" at bounding box center [190, 125] width 204 height 9
click at [26, 163] on select "** ** ** ***" at bounding box center [24, 162] width 20 height 8
select select "**"
click at [14, 159] on select "** ** ** ***" at bounding box center [24, 162] width 20 height 8
click at [190, 136] on div "Search" at bounding box center [219, 138] width 262 height 9
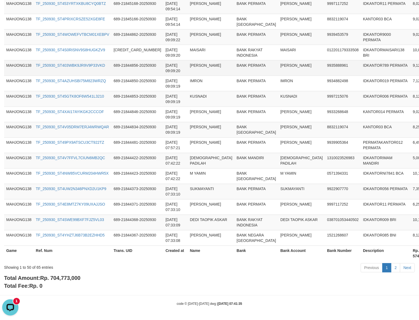
scroll to position [986, 0]
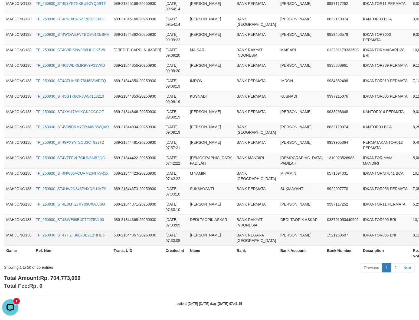
click at [188, 230] on td "ABDUL GANI" at bounding box center [211, 237] width 47 height 15
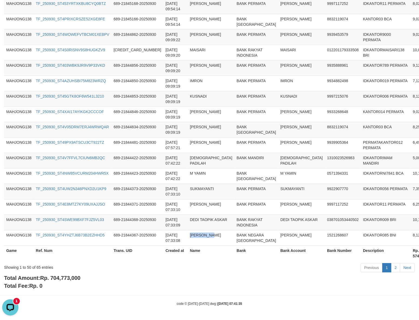
copy td "ABDUL GANI"
click at [411, 124] on td "8,255,000" at bounding box center [423, 129] width 25 height 15
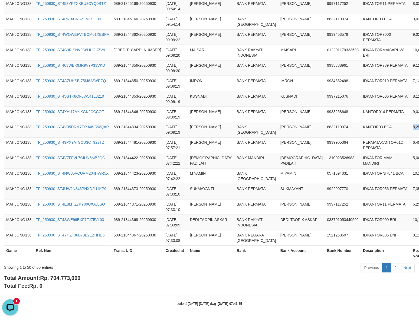
scroll to position [885, 0]
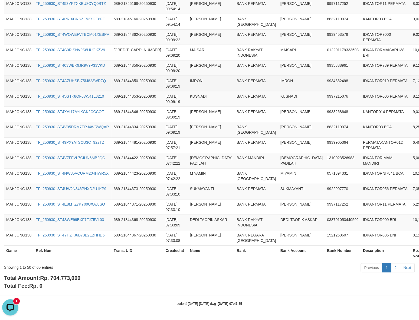
click at [278, 91] on td "IMRON" at bounding box center [301, 83] width 47 height 15
click at [325, 91] on td "9934882498" at bounding box center [343, 83] width 36 height 15
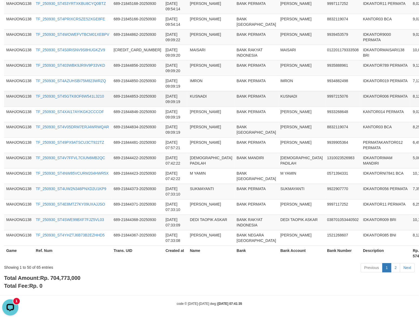
click at [235, 106] on td "BANK PERMATA" at bounding box center [257, 98] width 44 height 15
click at [278, 137] on td "IRWAN PALES" at bounding box center [301, 129] width 47 height 15
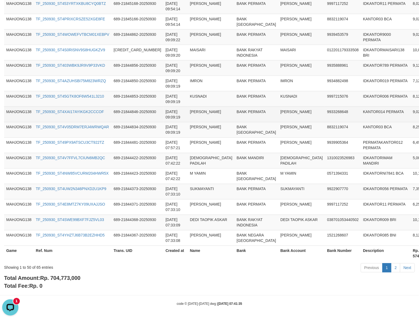
click at [325, 122] on td "9933268648" at bounding box center [343, 113] width 36 height 15
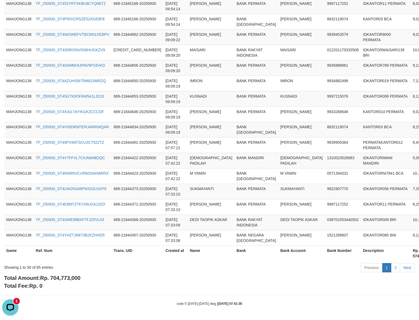
scroll to position [715, 0]
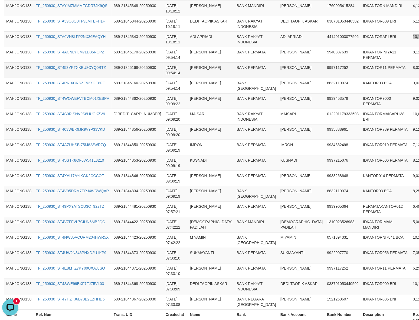
scroll to position [614, 0]
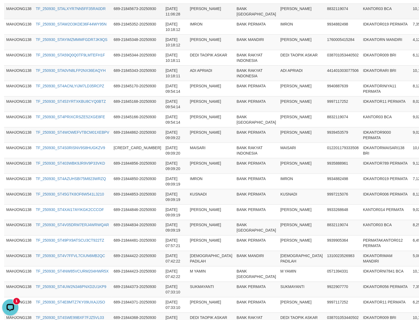
click at [411, 19] on td "10,124,000" at bounding box center [423, 11] width 25 height 15
copy td "10,124,000"
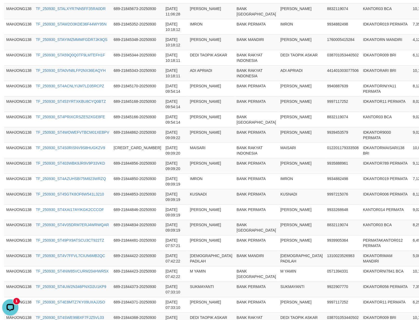
copy td "060601014953536"
click at [325, 19] on td "8832119074" at bounding box center [343, 11] width 36 height 15
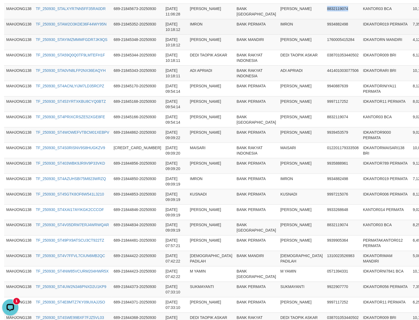
copy td "8832119074"
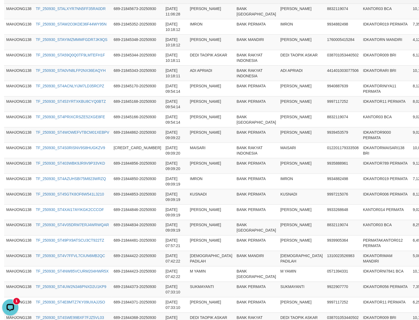
copy td "441601042500506"
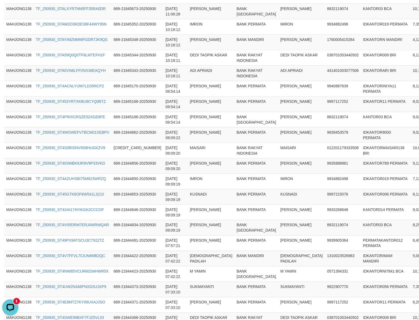
copy td "9935226861"
copy td "9953797477"
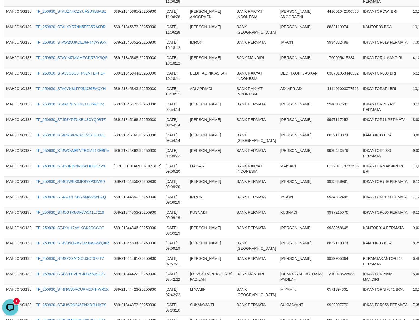
scroll to position [580, 0]
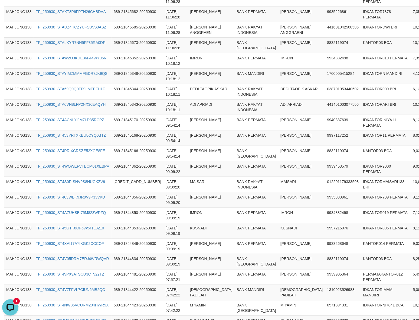
copy td "7175122150"
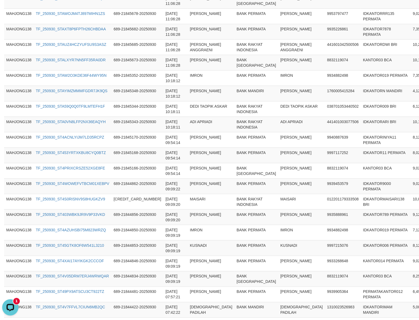
scroll to position [546, 0]
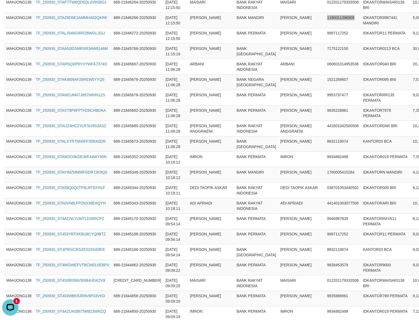
scroll to position [478, 0]
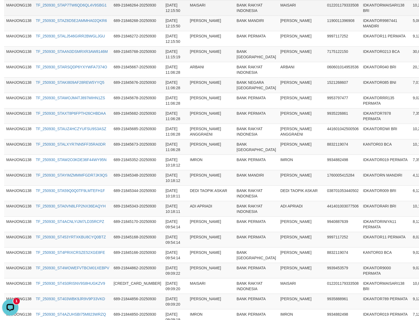
click at [325, 15] on td "012201179333508" at bounding box center [343, 7] width 36 height 15
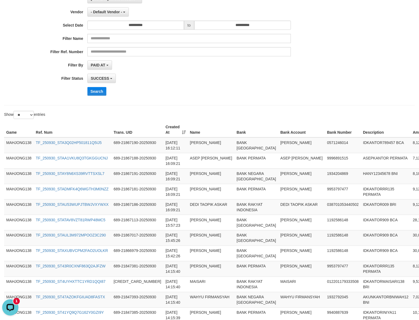
scroll to position [38, 0]
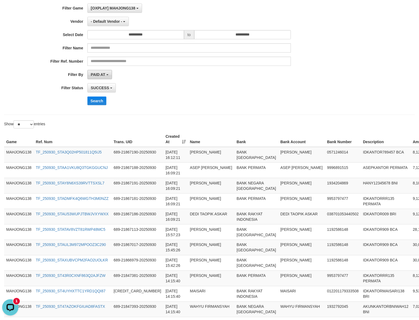
click at [104, 79] on button "PAID AT" at bounding box center [100, 74] width 25 height 9
drag, startPoint x: 280, startPoint y: 89, endPoint x: 175, endPoint y: 60, distance: 108.3
click at [272, 89] on div "SUCCESS SUCCESS ON PROCESS FAILED" at bounding box center [190, 87] width 204 height 9
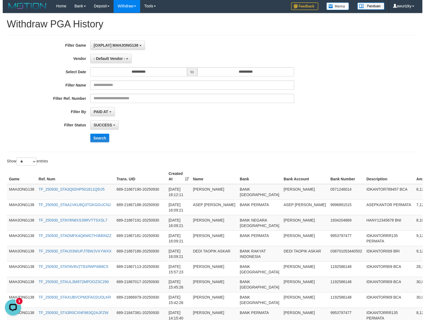
scroll to position [0, 0]
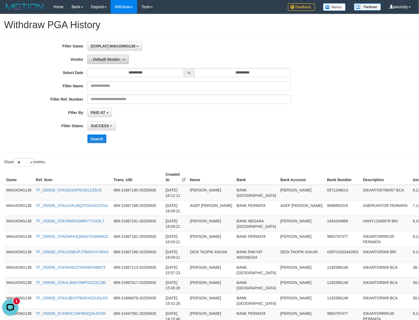
click at [110, 59] on span "- Default Vendor -" at bounding box center [106, 59] width 31 height 4
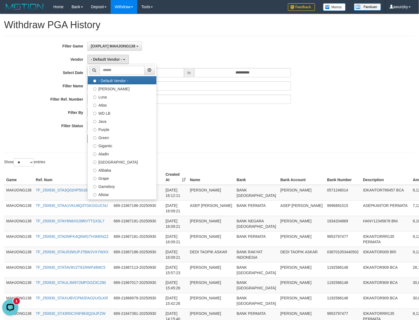
drag, startPoint x: 267, startPoint y: 150, endPoint x: 262, endPoint y: 150, distance: 5.7
click at [267, 150] on div "**********" at bounding box center [209, 94] width 411 height 117
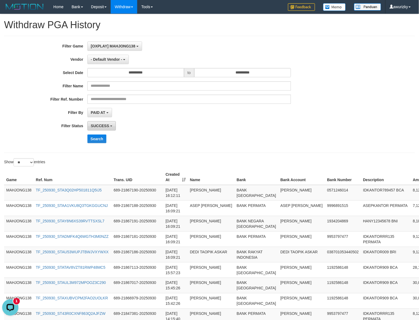
click at [92, 129] on button "SUCCESS" at bounding box center [102, 125] width 29 height 9
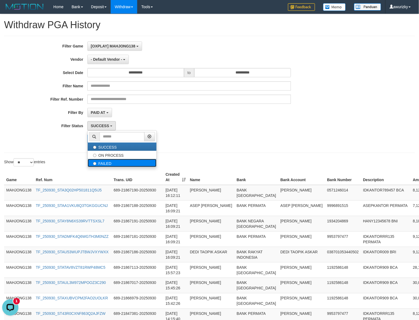
click at [112, 160] on label "FAILED" at bounding box center [122, 163] width 69 height 8
select select "*"
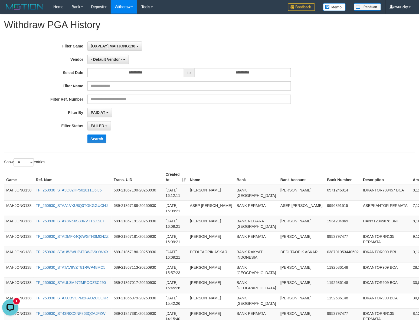
drag, startPoint x: 256, startPoint y: 129, endPoint x: 112, endPoint y: 136, distance: 144.0
click at [251, 129] on div "FAILED SUCCESS ON PROCESS FAILED" at bounding box center [190, 125] width 204 height 9
click at [102, 138] on button "Search" at bounding box center [97, 138] width 19 height 9
click at [272, 132] on div "**********" at bounding box center [174, 94] width 349 height 106
drag, startPoint x: 76, startPoint y: 112, endPoint x: 106, endPoint y: 115, distance: 29.7
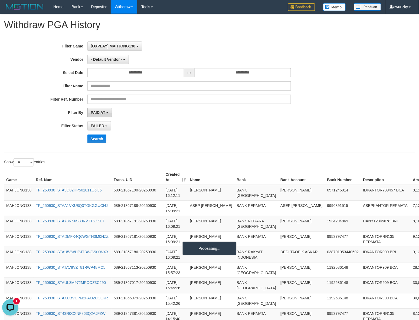
click at [77, 112] on label "Filter By" at bounding box center [44, 111] width 88 height 7
click at [106, 115] on button "PAID AT" at bounding box center [100, 112] width 25 height 9
click at [103, 140] on label "CREATED AT" at bounding box center [122, 141] width 69 height 8
select select "*"
drag, startPoint x: 241, startPoint y: 129, endPoint x: 114, endPoint y: 151, distance: 129.2
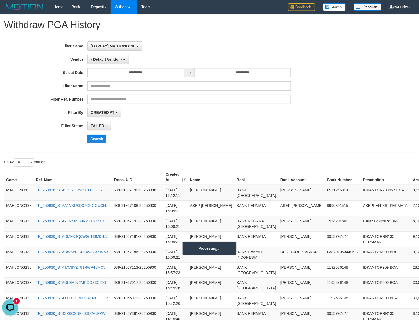
click at [239, 130] on div "FAILED SUCCESS ON PROCESS FAILED" at bounding box center [190, 125] width 204 height 9
click at [104, 143] on button "Search" at bounding box center [97, 138] width 19 height 9
click at [243, 126] on div "FAILED SUCCESS ON PROCESS FAILED" at bounding box center [190, 125] width 204 height 9
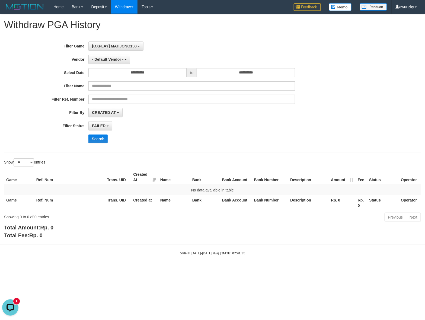
click at [227, 136] on div "Search" at bounding box center [220, 138] width 265 height 9
click at [106, 143] on button "Search" at bounding box center [97, 138] width 19 height 9
click at [206, 129] on div "FAILED SUCCESS ON PROCESS FAILED" at bounding box center [191, 125] width 206 height 9
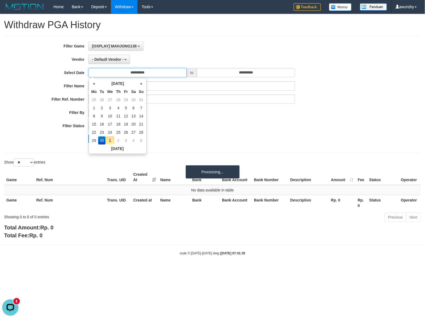
click at [148, 72] on input "**********" at bounding box center [137, 72] width 98 height 9
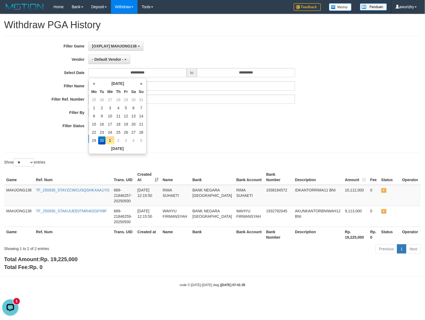
click at [103, 140] on td "30" at bounding box center [102, 140] width 8 height 8
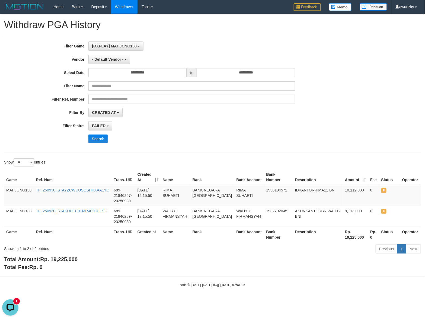
click at [260, 122] on div "FAILED SUCCESS ON PROCESS FAILED" at bounding box center [191, 125] width 206 height 9
click at [301, 198] on td "IDKANTORRIMA11 BNI" at bounding box center [318, 195] width 50 height 21
click at [300, 198] on td "IDKANTORRIMA11 BNI" at bounding box center [318, 195] width 50 height 21
click at [301, 195] on td "IDKANTORRIMA11 BNI" at bounding box center [318, 195] width 50 height 21
click at [301, 194] on td "IDKANTORRIMA11 BNI" at bounding box center [318, 195] width 50 height 21
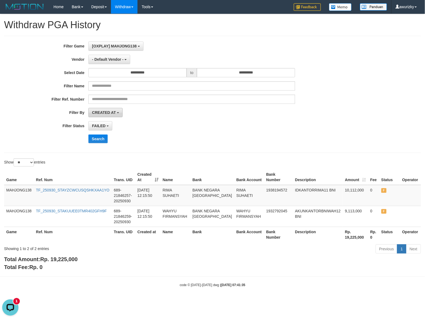
click at [112, 112] on span "CREATED AT" at bounding box center [104, 112] width 24 height 4
click at [233, 120] on div "**********" at bounding box center [177, 94] width 354 height 106
click at [113, 58] on span "- Default Vendor -" at bounding box center [107, 59] width 31 height 4
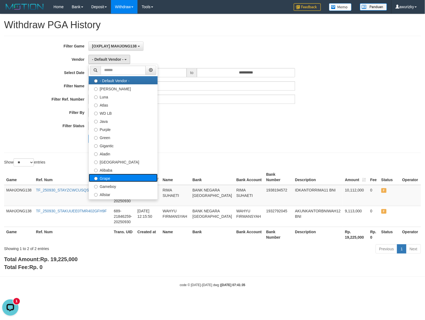
click at [106, 178] on label "Grape" at bounding box center [123, 178] width 69 height 8
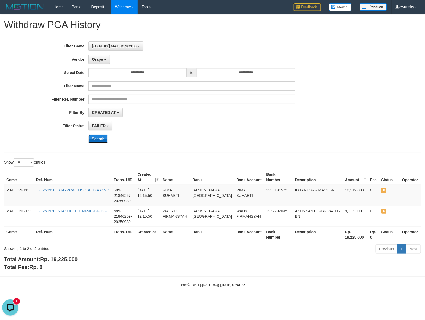
click at [105, 141] on button "Search" at bounding box center [97, 138] width 19 height 9
click at [264, 135] on div "Search" at bounding box center [220, 138] width 265 height 9
click at [99, 144] on div "**********" at bounding box center [177, 94] width 354 height 106
click at [113, 140] on div "Search" at bounding box center [220, 138] width 265 height 9
click at [100, 140] on button "Search" at bounding box center [97, 138] width 19 height 9
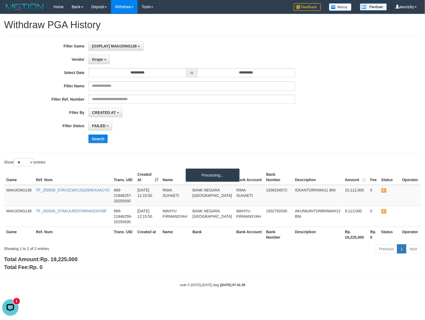
click at [269, 134] on div "**********" at bounding box center [177, 94] width 354 height 106
click at [96, 57] on button "Grape" at bounding box center [98, 59] width 21 height 9
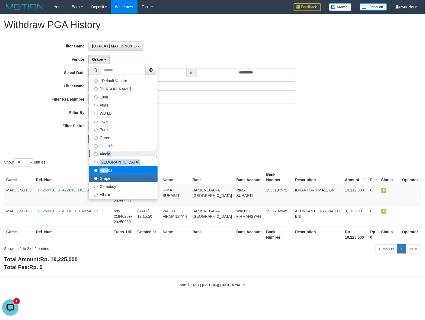
drag, startPoint x: 105, startPoint y: 155, endPoint x: 106, endPoint y: 171, distance: 16.0
click at [106, 171] on ul "- Default Vendor - Lucy Luna Atlas WD LB Java Purple Green Gigantic Aladin Duba…" at bounding box center [122, 131] width 69 height 135
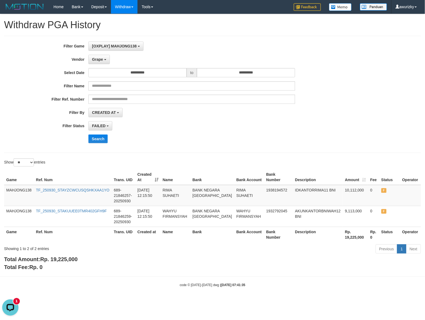
click at [105, 171] on th "Ref. Num" at bounding box center [73, 176] width 78 height 15
click at [101, 61] on span "Grape" at bounding box center [97, 59] width 11 height 4
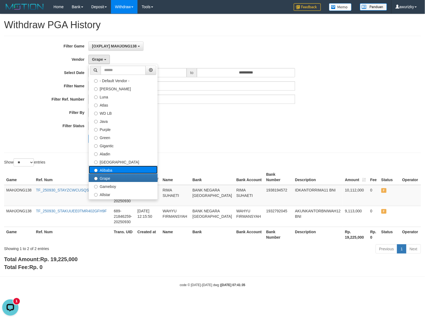
click at [102, 172] on label "Alibaba" at bounding box center [123, 170] width 69 height 8
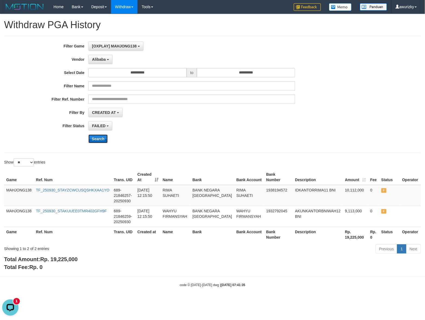
click at [101, 142] on button "Search" at bounding box center [97, 138] width 19 height 9
click at [206, 129] on div "FAILED SUCCESS ON PROCESS FAILED" at bounding box center [191, 125] width 206 height 9
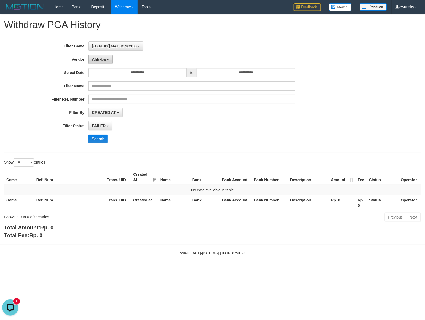
click at [95, 59] on span "Alibaba" at bounding box center [99, 59] width 14 height 4
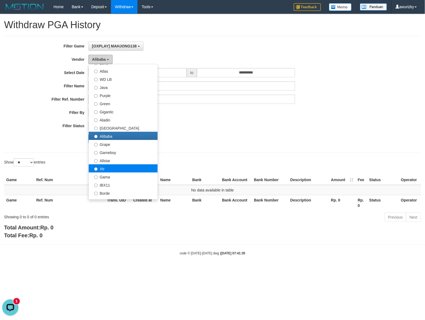
scroll to position [68, 0]
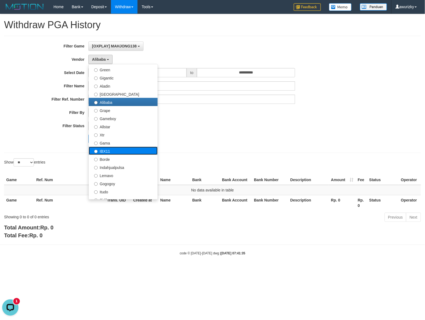
click at [110, 154] on label "IBX11" at bounding box center [123, 151] width 69 height 8
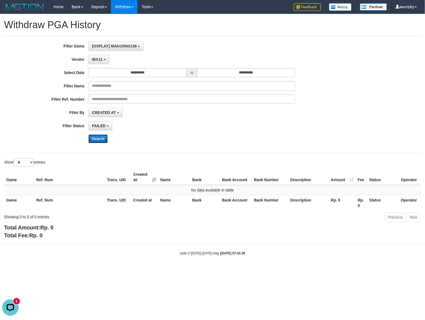
click at [99, 140] on button "Search" at bounding box center [97, 138] width 19 height 9
click at [107, 57] on button "IBX11" at bounding box center [98, 59] width 21 height 9
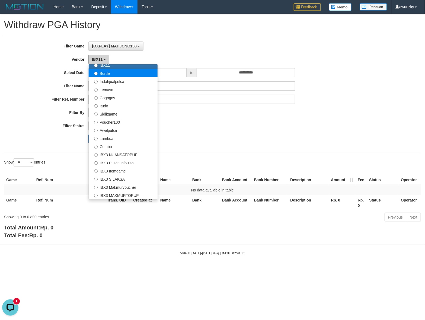
scroll to position [169, 0]
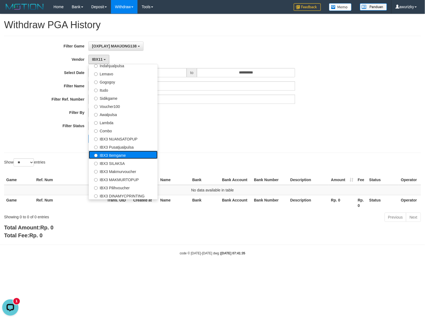
click at [125, 155] on label "IBX3 Itemgame" at bounding box center [123, 155] width 69 height 8
select select "**********"
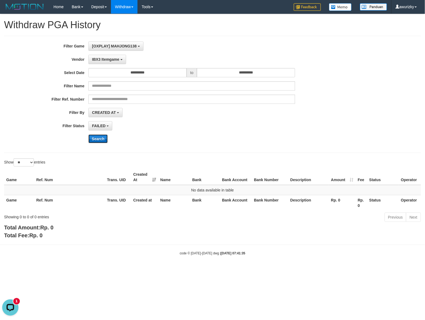
click at [101, 138] on button "Search" at bounding box center [97, 138] width 19 height 9
click at [118, 62] on button "IBX3 Itemgame" at bounding box center [106, 59] width 37 height 9
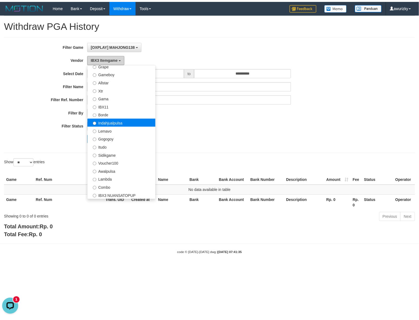
scroll to position [101, 0]
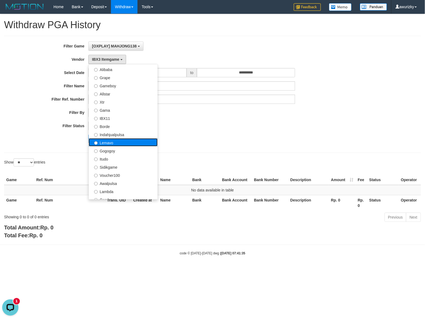
click at [109, 145] on label "Lemavo" at bounding box center [123, 142] width 69 height 8
select select "**********"
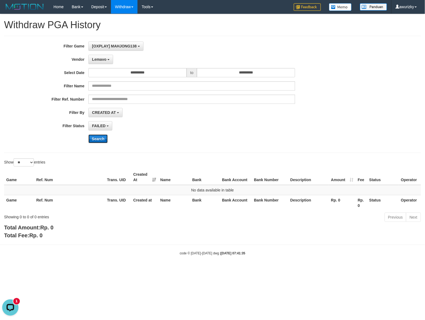
click at [106, 140] on button "Search" at bounding box center [97, 138] width 19 height 9
click at [104, 58] on span "Lemavo" at bounding box center [99, 59] width 14 height 4
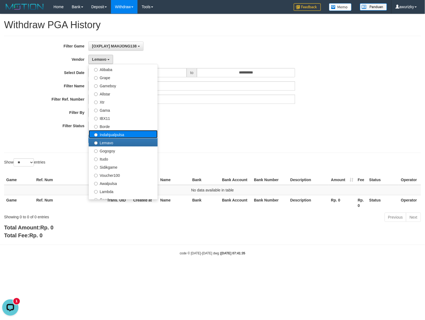
click at [114, 137] on label "Indahjualpulsa" at bounding box center [123, 134] width 69 height 8
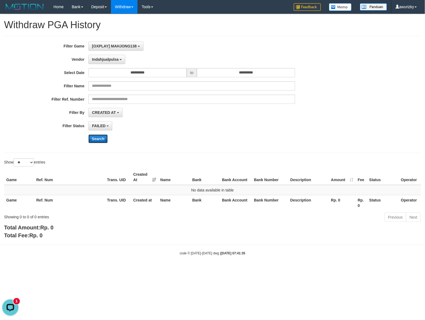
click at [103, 143] on button "Search" at bounding box center [97, 138] width 19 height 9
click at [102, 140] on button "Search" at bounding box center [97, 138] width 19 height 9
click at [98, 137] on button "Search" at bounding box center [97, 138] width 19 height 9
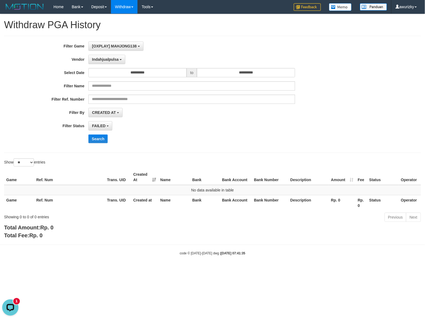
click at [232, 136] on div "Search" at bounding box center [220, 138] width 265 height 9
click at [204, 44] on div "[OXPLAY] MAHJONG138 SELECT GAME [OXPLAY] MAHJONG138" at bounding box center [191, 45] width 206 height 9
click at [113, 56] on button "Indahjualpulsa" at bounding box center [106, 59] width 37 height 9
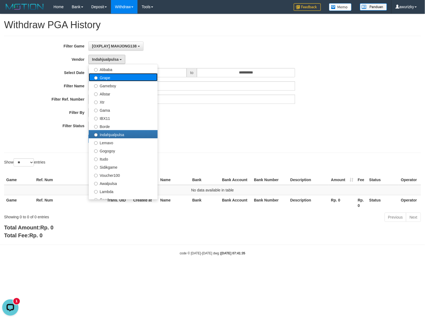
click at [108, 76] on label "Grape" at bounding box center [123, 77] width 69 height 8
select select "**********"
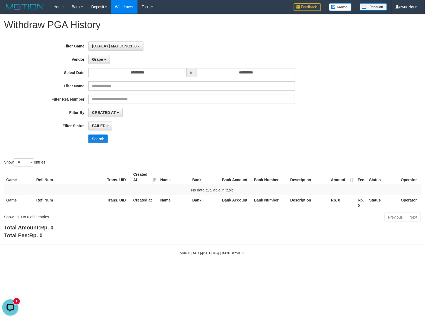
click at [243, 126] on div "FAILED SUCCESS ON PROCESS FAILED" at bounding box center [191, 125] width 206 height 9
click at [151, 76] on input "**********" at bounding box center [137, 72] width 98 height 9
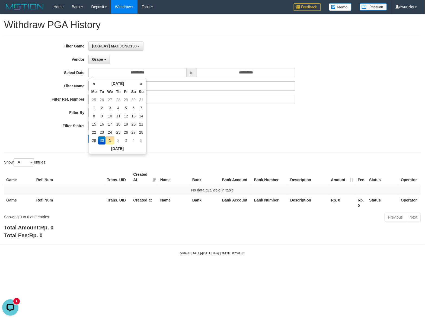
drag, startPoint x: 249, startPoint y: 133, endPoint x: 239, endPoint y: 133, distance: 10.0
click at [247, 133] on div "**********" at bounding box center [177, 94] width 354 height 106
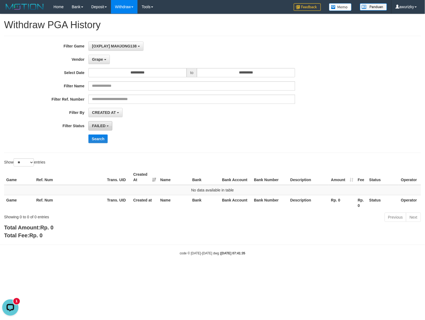
click at [105, 125] on span "FAILED" at bounding box center [99, 126] width 14 height 4
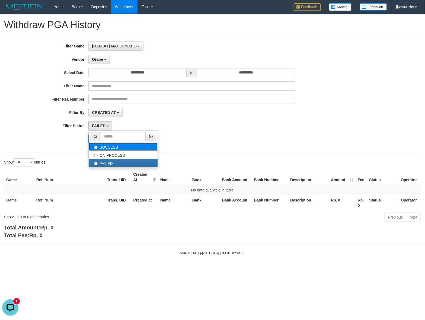
click at [105, 146] on label "SUCCESS" at bounding box center [123, 147] width 69 height 8
select select "*"
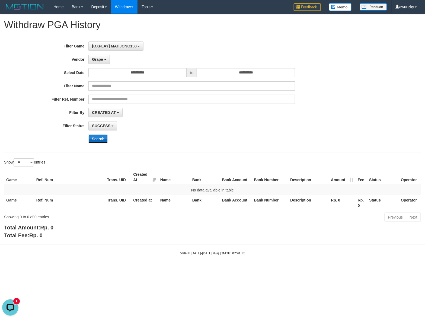
click at [99, 142] on button "Search" at bounding box center [97, 138] width 19 height 9
click at [213, 125] on div "SUCCESS SUCCESS ON PROCESS FAILED" at bounding box center [191, 125] width 206 height 9
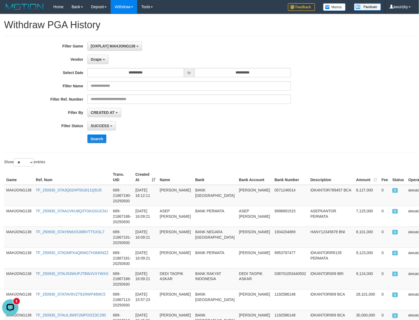
click at [285, 114] on div "CREATED AT PAID AT CREATED AT" at bounding box center [190, 112] width 204 height 9
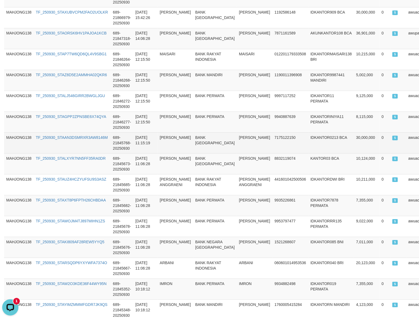
click at [309, 148] on td "IDKANTOR0213 BCA" at bounding box center [332, 142] width 46 height 21
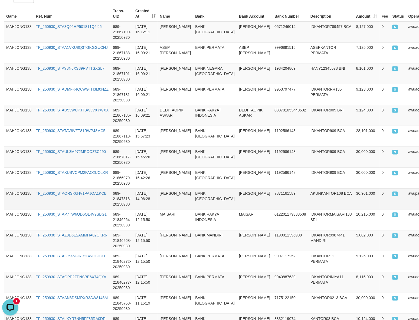
scroll to position [222, 0]
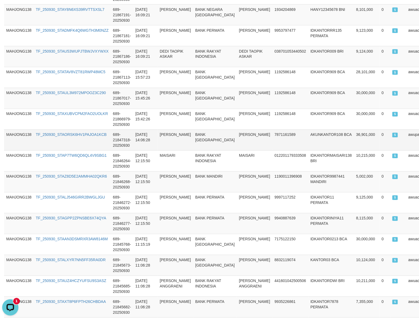
click at [311, 144] on td "AKUNKANTOR108 BCA" at bounding box center [332, 139] width 46 height 21
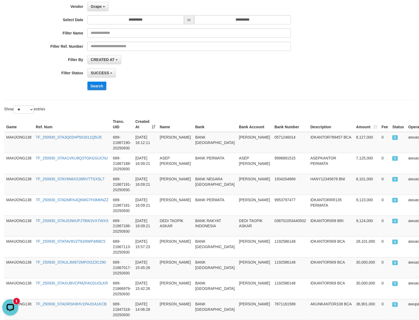
scroll to position [0, 0]
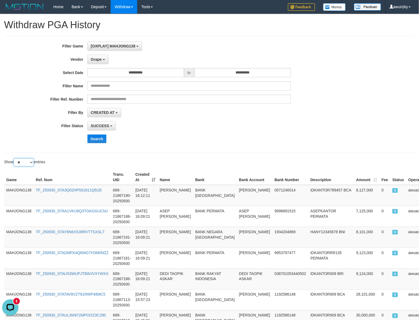
click at [31, 160] on select "** ** ** ***" at bounding box center [24, 162] width 20 height 8
click at [25, 163] on select "** ** ** ***" at bounding box center [24, 162] width 20 height 8
click at [14, 159] on select "** ** ** ***" at bounding box center [24, 162] width 20 height 8
drag, startPoint x: 130, startPoint y: 156, endPoint x: 160, endPoint y: 167, distance: 32.1
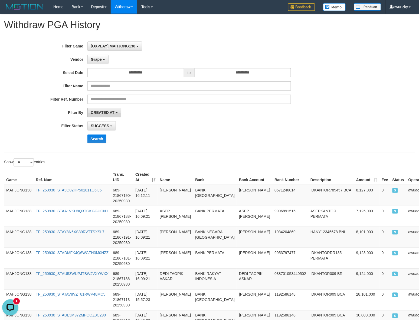
click at [117, 113] on b "button" at bounding box center [117, 112] width 2 height 1
click at [264, 129] on div "SUCCESS SUCCESS ON PROCESS FAILED" at bounding box center [190, 125] width 204 height 9
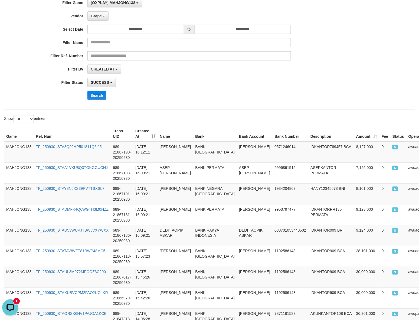
scroll to position [2, 0]
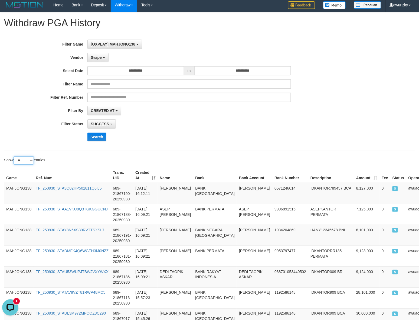
click at [26, 158] on select "** ** ** ***" at bounding box center [24, 160] width 20 height 8
select select "***"
click at [14, 157] on select "** ** ** ***" at bounding box center [24, 160] width 20 height 8
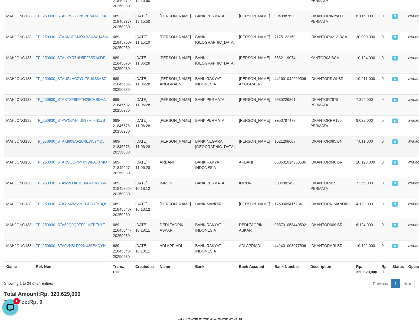
scroll to position [442, 0]
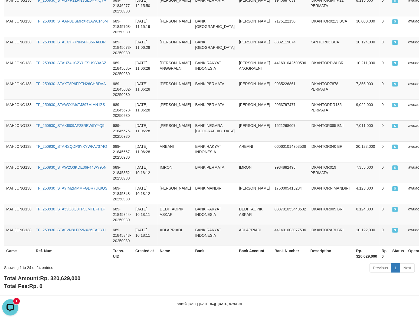
click at [139, 229] on td "2025-09-30 10:18:11" at bounding box center [145, 235] width 24 height 21
click at [145, 233] on td "2025-09-30 10:18:11" at bounding box center [145, 235] width 24 height 21
click at [152, 233] on td "2025-09-30 10:18:11" at bounding box center [145, 235] width 24 height 21
click at [237, 234] on td "ADI APRIADI" at bounding box center [254, 235] width 35 height 21
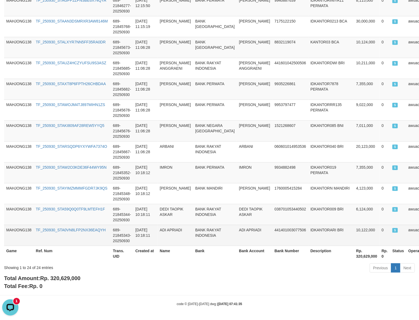
click at [238, 232] on td "ADI APRIADI" at bounding box center [254, 235] width 35 height 21
click at [274, 230] on td "441401003077506" at bounding box center [291, 235] width 36 height 21
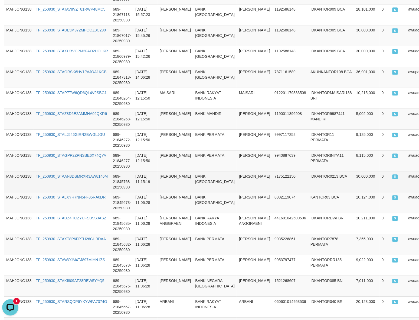
scroll to position [273, 0]
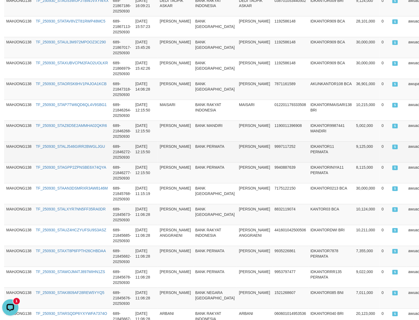
click at [354, 154] on td "9,125,000" at bounding box center [366, 151] width 25 height 21
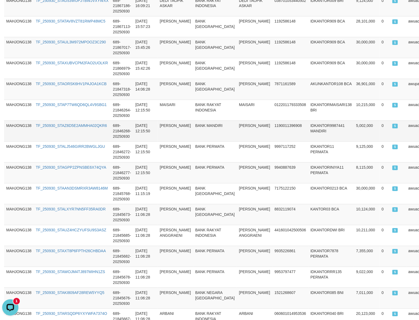
click at [273, 127] on td "1190011396908" at bounding box center [291, 131] width 36 height 21
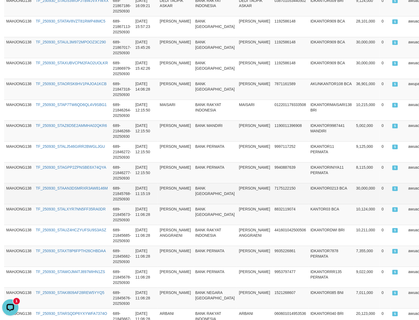
click at [285, 191] on tr "MAHJONG138 TF_250930_STAAN3DSMRXR3AW8146M 689-21845768-20250930 2025-09-30 11:1…" at bounding box center [216, 193] width 425 height 21
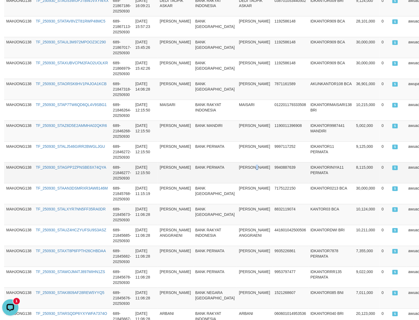
click at [237, 176] on td "YULI YULIANA" at bounding box center [254, 172] width 35 height 21
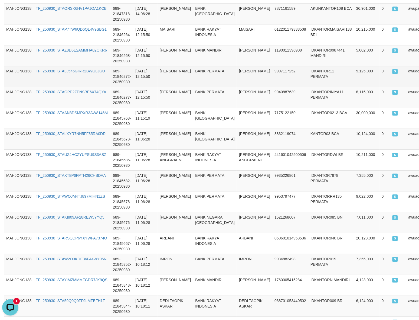
scroll to position [373, 0]
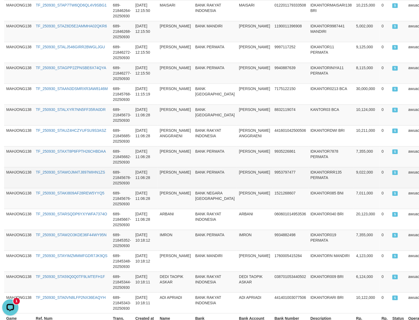
click at [177, 172] on td "RANDRA IZZUDDIN" at bounding box center [175, 177] width 35 height 21
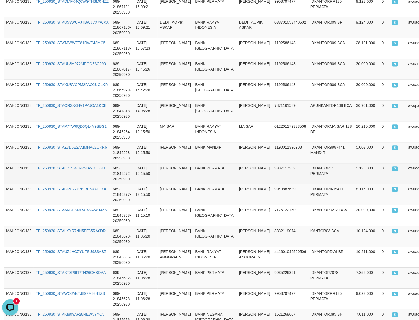
scroll to position [239, 0]
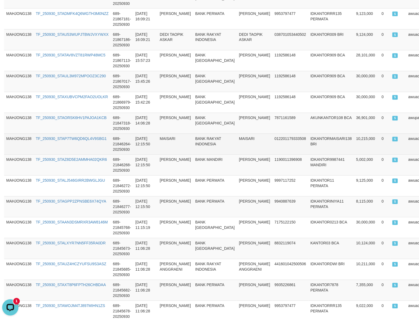
click at [148, 140] on td "2025-09-30 12:15:50" at bounding box center [145, 144] width 24 height 21
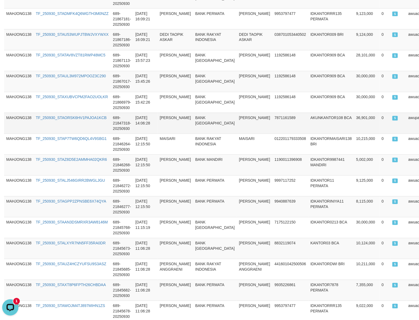
click at [273, 119] on td "7871161589" at bounding box center [291, 123] width 36 height 21
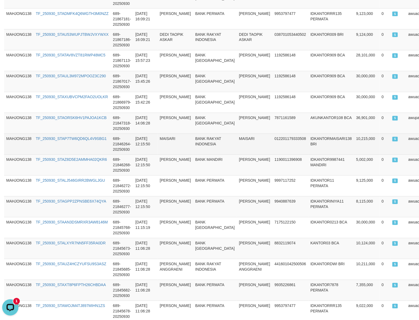
click at [273, 152] on td "012201179333508" at bounding box center [291, 144] width 36 height 21
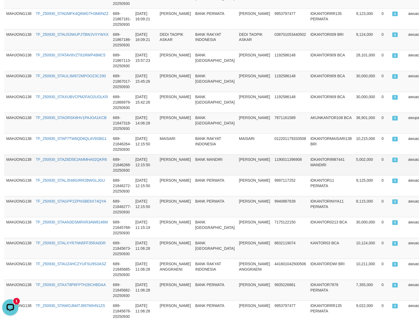
click at [237, 173] on td "EKO NURDIANTO" at bounding box center [254, 164] width 35 height 21
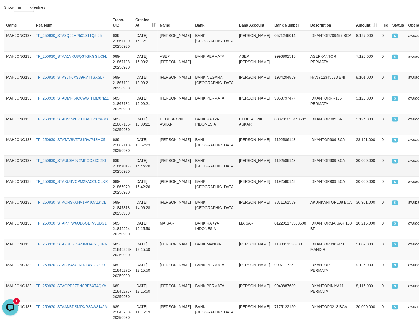
scroll to position [137, 0]
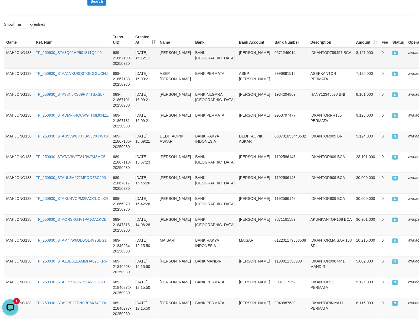
click at [273, 51] on td "0571246014" at bounding box center [291, 57] width 36 height 21
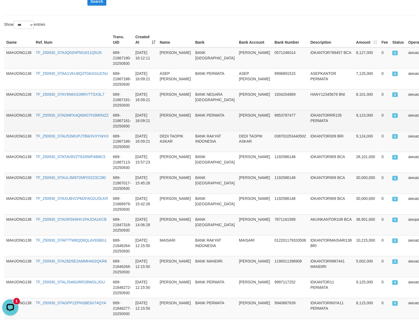
click at [329, 114] on td "IDKANTORRR135 PERMATA" at bounding box center [332, 120] width 46 height 21
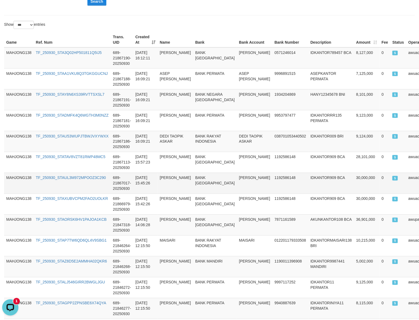
click at [273, 186] on td "1192586148" at bounding box center [291, 183] width 36 height 21
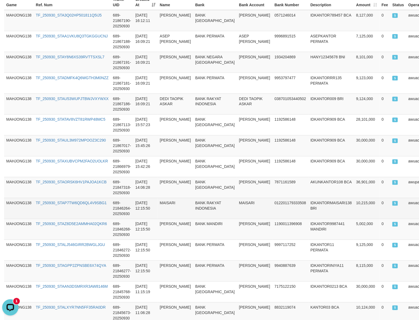
scroll to position [82, 0]
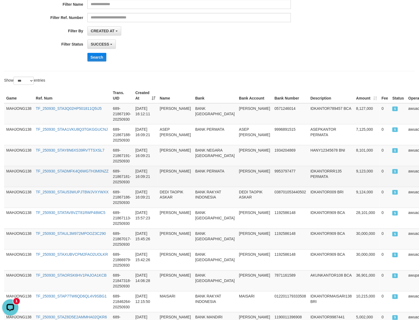
click at [309, 171] on td "IDKANTORRR135 PERMATA" at bounding box center [332, 176] width 46 height 21
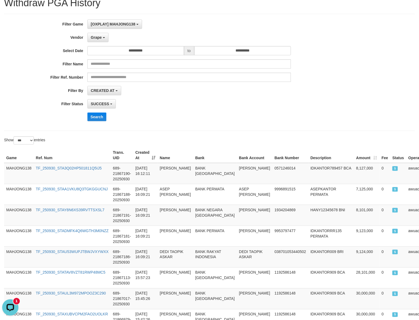
scroll to position [0, 0]
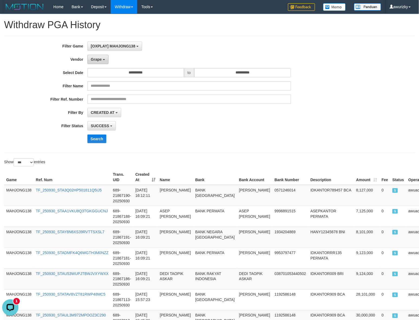
click at [104, 61] on button "Grape" at bounding box center [98, 59] width 21 height 9
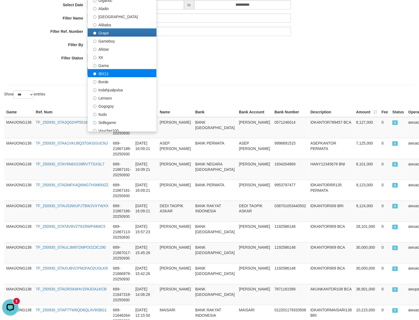
scroll to position [33, 0]
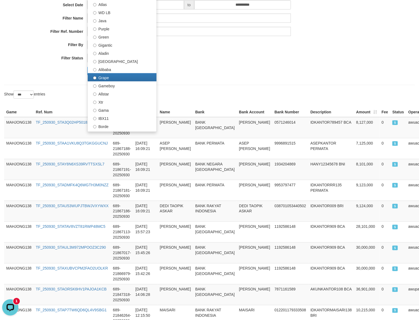
click at [289, 79] on div "**********" at bounding box center [174, 27] width 349 height 106
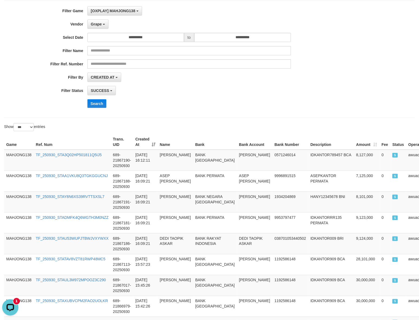
scroll to position [0, 0]
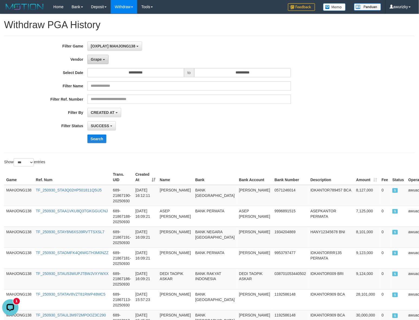
click at [102, 60] on button "Grape" at bounding box center [98, 59] width 21 height 9
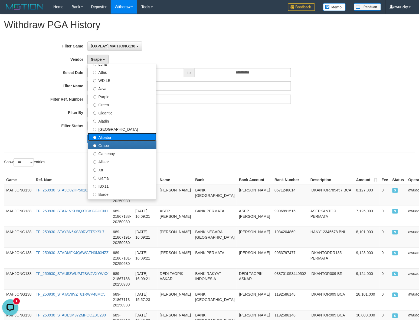
click at [116, 140] on label "Alibaba" at bounding box center [122, 137] width 69 height 8
select select "**********"
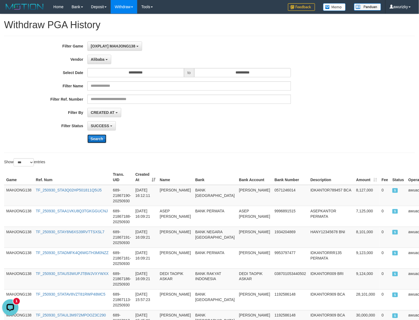
click at [99, 139] on button "Search" at bounding box center [97, 138] width 19 height 9
click at [196, 136] on div "Search" at bounding box center [219, 138] width 262 height 9
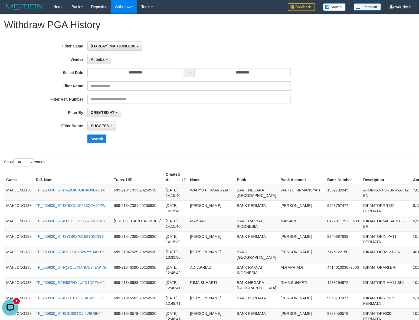
click at [210, 115] on div "CREATED AT PAID AT CREATED AT" at bounding box center [190, 112] width 204 height 9
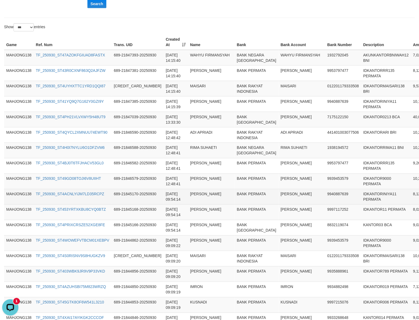
scroll to position [135, 0]
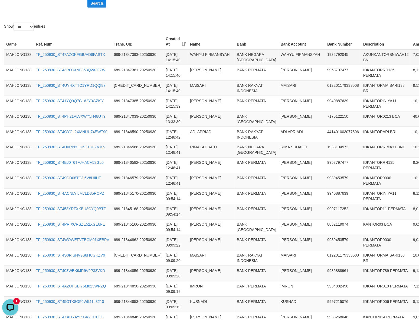
click at [279, 54] on td "WAHYU FIRMANSYAH" at bounding box center [302, 57] width 47 height 16
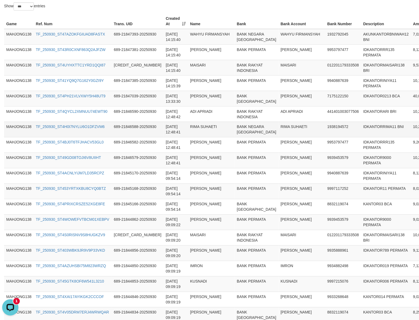
scroll to position [154, 0]
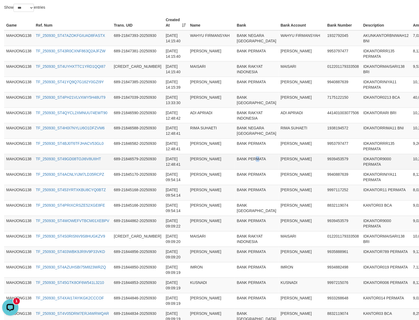
click at [235, 169] on td "BANK PERMATA" at bounding box center [257, 161] width 44 height 15
click at [326, 169] on td "9939453579" at bounding box center [344, 161] width 36 height 15
click at [411, 169] on td "10,255,000" at bounding box center [423, 161] width 25 height 15
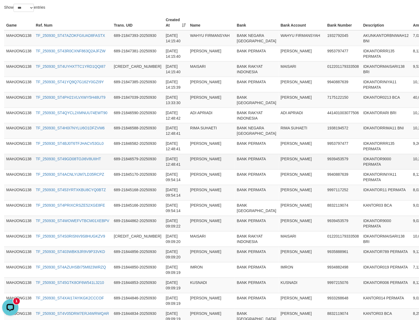
click at [326, 169] on td "9939453579" at bounding box center [344, 161] width 36 height 15
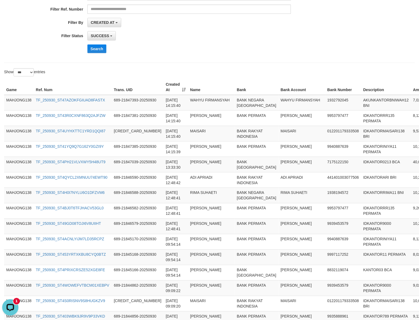
scroll to position [116, 0]
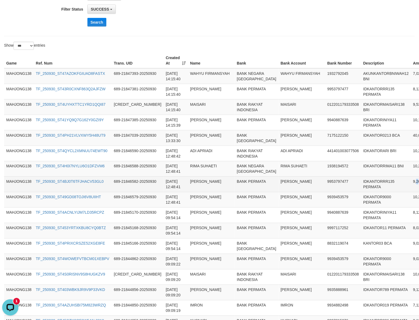
click at [411, 192] on td "9,266,000" at bounding box center [423, 183] width 25 height 15
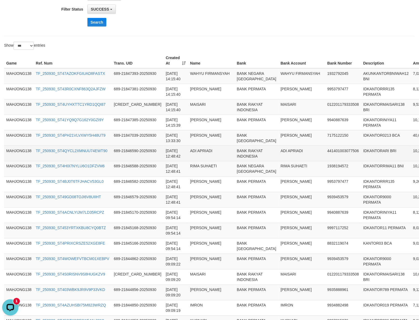
click at [361, 161] on td "IDKANTORARI BRI" at bounding box center [386, 152] width 50 height 15
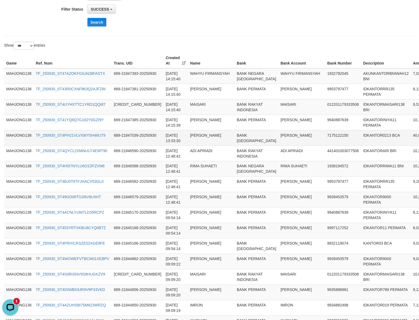
click at [361, 145] on td "IDKANTOR0213 BCA" at bounding box center [386, 137] width 50 height 15
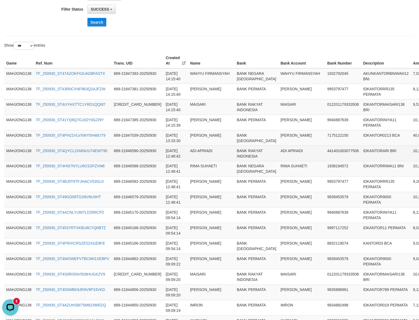
click at [361, 161] on td "IDKANTORARI BRI" at bounding box center [386, 152] width 50 height 15
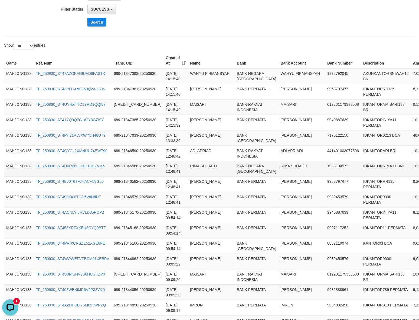
click at [326, 176] on td "1938194572" at bounding box center [344, 168] width 36 height 15
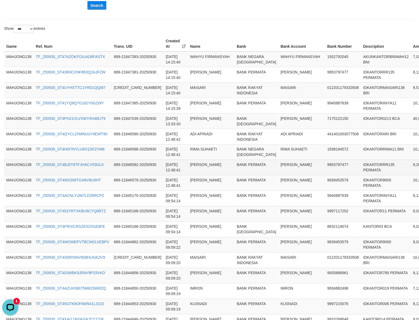
scroll to position [0, 0]
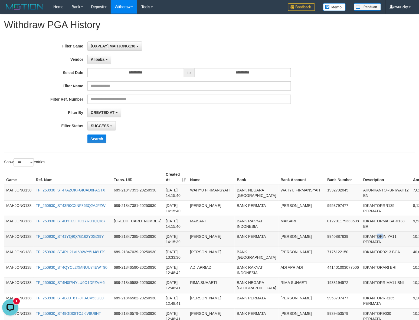
click at [361, 247] on td "IDKANTORINIYA11 PERMATA" at bounding box center [386, 238] width 50 height 15
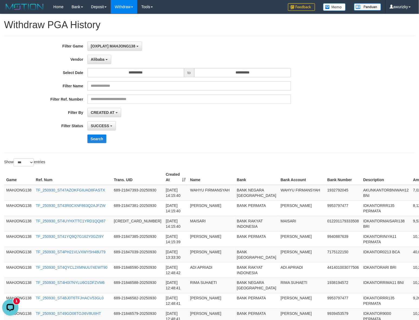
drag, startPoint x: 255, startPoint y: 29, endPoint x: 161, endPoint y: 12, distance: 96.3
click at [255, 29] on h1 "Withdraw PGA History" at bounding box center [209, 25] width 411 height 11
click at [336, 118] on div "**********" at bounding box center [174, 94] width 349 height 106
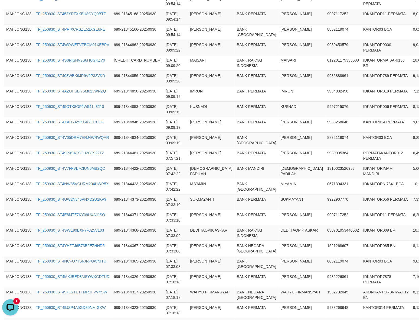
scroll to position [271, 0]
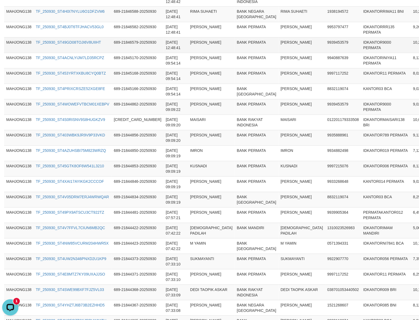
click at [326, 53] on td "9939453579" at bounding box center [344, 44] width 36 height 15
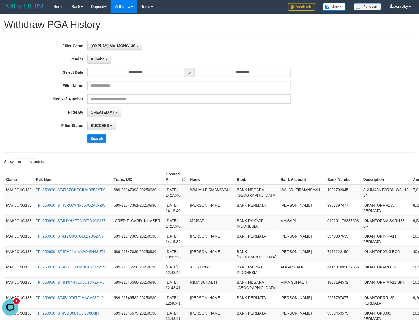
scroll to position [0, 0]
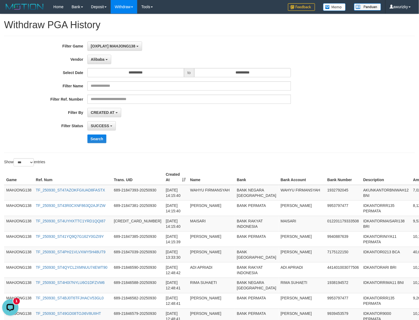
click at [213, 124] on div "SUCCESS SUCCESS ON PROCESS FAILED" at bounding box center [190, 125] width 204 height 9
click at [221, 123] on div "SUCCESS SUCCESS ON PROCESS FAILED" at bounding box center [190, 125] width 204 height 9
click at [206, 134] on div "**********" at bounding box center [174, 94] width 349 height 106
click at [93, 142] on button "Search" at bounding box center [97, 138] width 19 height 9
click at [195, 143] on div "Search" at bounding box center [219, 138] width 262 height 9
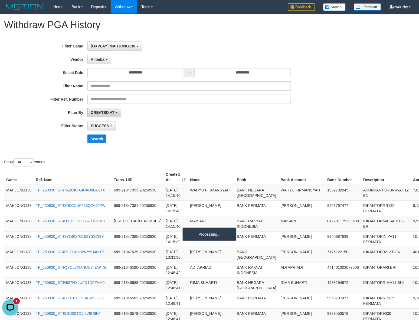
click at [119, 115] on button "CREATED AT" at bounding box center [105, 112] width 34 height 9
click at [109, 134] on label "PAID AT" at bounding box center [122, 133] width 69 height 8
select select "*"
drag, startPoint x: 257, startPoint y: 123, endPoint x: 238, endPoint y: 125, distance: 18.6
click at [257, 123] on div "SUCCESS SUCCESS ON PROCESS FAILED" at bounding box center [190, 125] width 204 height 9
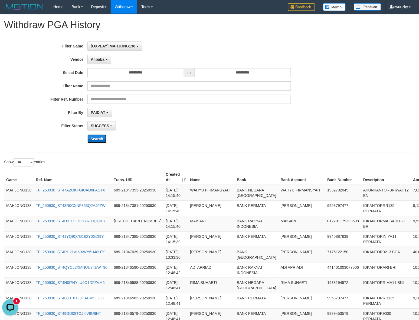
click at [99, 135] on button "Search" at bounding box center [97, 138] width 19 height 9
drag, startPoint x: 198, startPoint y: 133, endPoint x: 199, endPoint y: 130, distance: 3.5
click at [198, 132] on div "**********" at bounding box center [174, 94] width 349 height 106
click at [144, 71] on input "**********" at bounding box center [136, 72] width 97 height 9
click at [184, 143] on div "Search" at bounding box center [219, 138] width 262 height 9
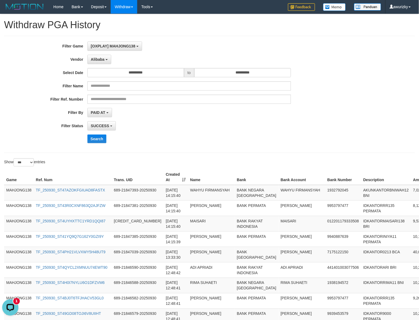
click at [194, 137] on div "Search" at bounding box center [219, 138] width 262 height 9
drag, startPoint x: 190, startPoint y: 52, endPoint x: 191, endPoint y: 48, distance: 4.1
click at [190, 51] on div "**********" at bounding box center [174, 94] width 349 height 106
click at [191, 46] on div "[OXPLAY] MAHJONG138 SELECT GAME [OXPLAY] MAHJONG138" at bounding box center [190, 45] width 204 height 9
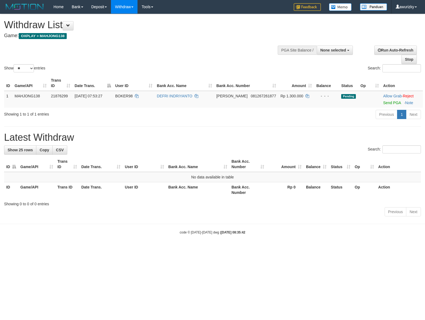
select select
select select "**"
click at [343, 49] on span "None selected" at bounding box center [333, 50] width 26 height 4
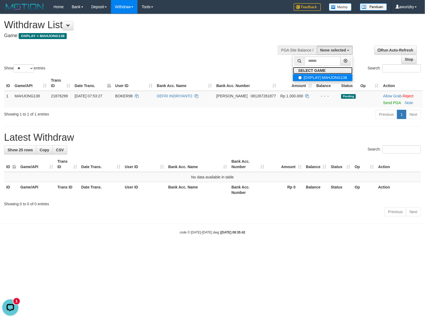
drag, startPoint x: 329, startPoint y: 73, endPoint x: 329, endPoint y: 76, distance: 3.1
click at [329, 73] on link "SELECT GAME" at bounding box center [323, 70] width 60 height 7
click at [329, 77] on label "[OXPLAY] MAHJONG138" at bounding box center [323, 77] width 60 height 7
select select "***"
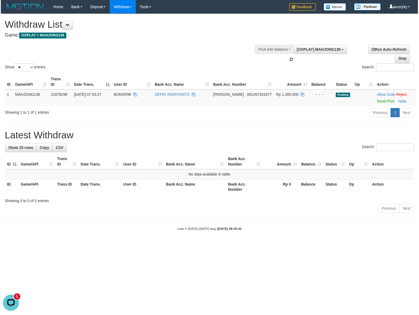
scroll to position [5, 0]
drag, startPoint x: 195, startPoint y: 64, endPoint x: 203, endPoint y: 64, distance: 8.7
click at [197, 64] on div "Show ** ** ** *** entries Search:" at bounding box center [212, 43] width 425 height 59
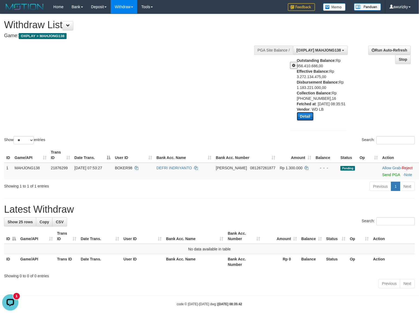
click at [303, 121] on button "Detail" at bounding box center [305, 116] width 17 height 9
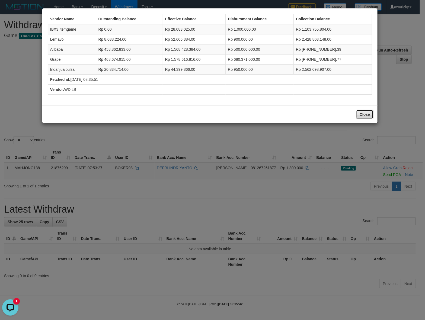
click at [364, 114] on button "Close" at bounding box center [364, 114] width 17 height 9
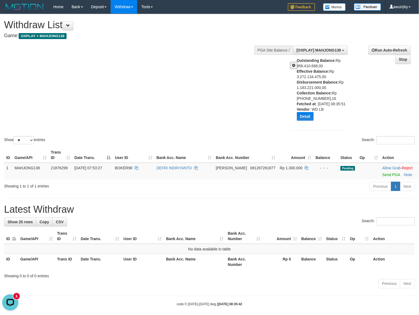
click at [306, 72] on b "Effective Balance:" at bounding box center [313, 71] width 33 height 4
click at [319, 71] on b "Effective Balance:" at bounding box center [313, 71] width 33 height 4
copy b "Effective Balance"
click at [313, 85] on div "Outstanding Balance: Rp 956.410.686,00 Effective Balance: Rp 3.272.134.475,00 D…" at bounding box center [324, 91] width 54 height 67
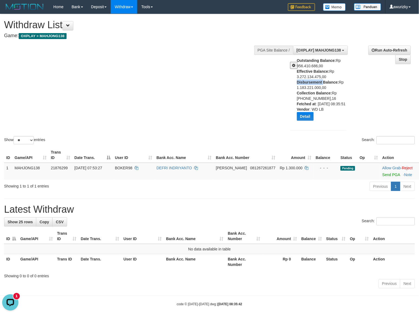
click at [313, 85] on div "Outstanding Balance: Rp 956.410.686,00 Effective Balance: Rp 3.272.134.475,00 D…" at bounding box center [324, 91] width 54 height 67
click at [335, 81] on b "Disbursement Balance:" at bounding box center [318, 82] width 42 height 4
copy b "Disbursement Balance"
click at [250, 198] on div "**********" at bounding box center [209, 152] width 419 height 276
click at [259, 101] on div "Show ** ** ** *** entries Search:" at bounding box center [209, 79] width 419 height 131
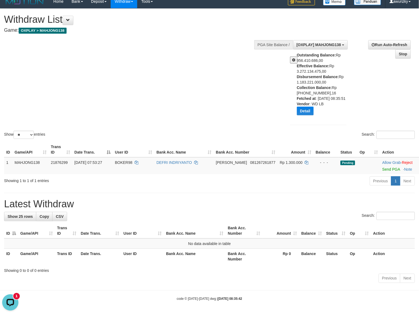
scroll to position [0, 0]
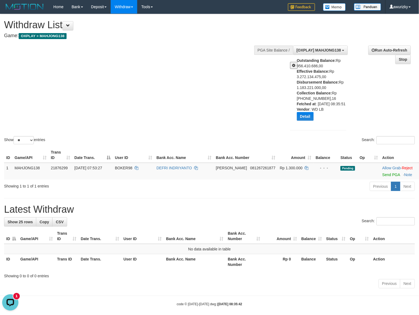
click at [171, 89] on div "Show ** ** ** *** entries Search:" at bounding box center [209, 79] width 419 height 131
click at [169, 45] on div "Show ** ** ** *** entries Search:" at bounding box center [209, 79] width 419 height 131
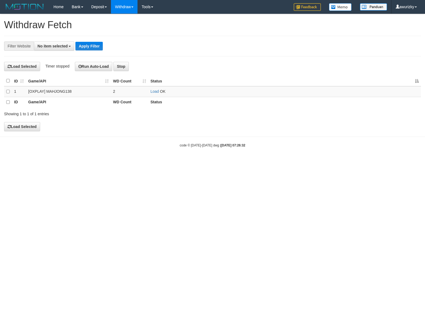
select select
drag, startPoint x: 230, startPoint y: 83, endPoint x: 167, endPoint y: 0, distance: 104.4
click at [224, 71] on div "**********" at bounding box center [212, 72] width 425 height 117
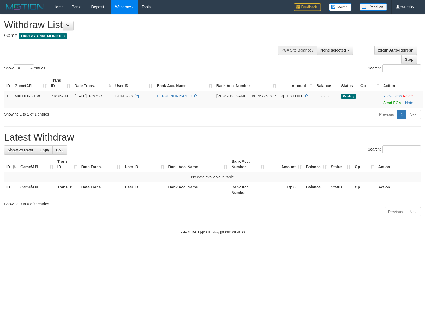
select select
select select "**"
click at [317, 52] on button "None selected" at bounding box center [334, 50] width 36 height 9
click at [316, 73] on label "SELECT GAME" at bounding box center [312, 70] width 38 height 7
drag, startPoint x: 309, startPoint y: 79, endPoint x: 217, endPoint y: 64, distance: 93.2
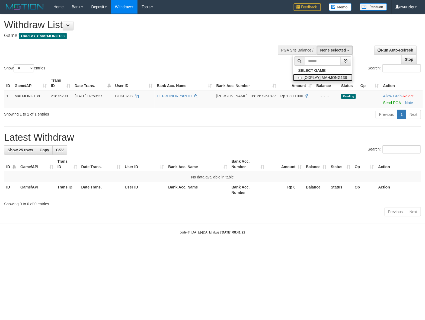
click at [309, 79] on label "[OXPLAY] MAHJONG138" at bounding box center [323, 77] width 60 height 7
select select "***"
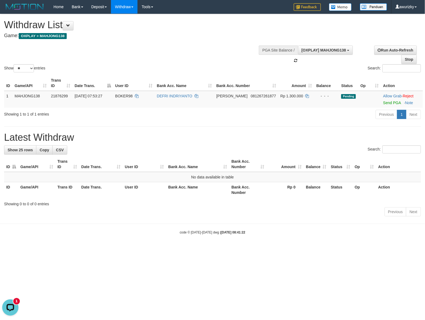
click at [154, 56] on div "Show ** ** ** *** entries Search:" at bounding box center [212, 43] width 425 height 59
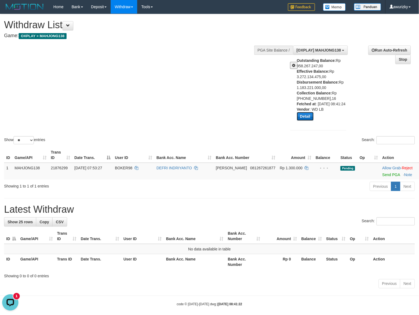
click at [304, 119] on button "Detail" at bounding box center [305, 116] width 17 height 9
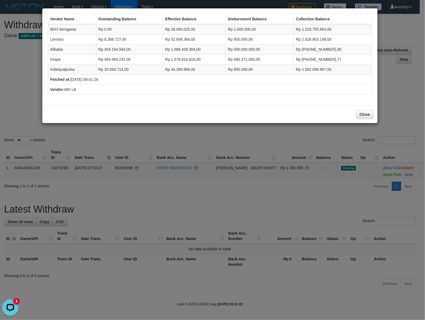
click at [247, 48] on td "Rp 500.000.000,00" at bounding box center [259, 49] width 68 height 10
click at [362, 117] on button "Close" at bounding box center [364, 114] width 17 height 9
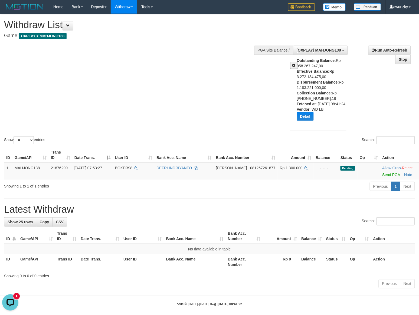
click at [119, 82] on div "Show ** ** ** *** entries Search:" at bounding box center [209, 79] width 419 height 131
click at [140, 208] on div "**********" at bounding box center [209, 152] width 419 height 276
click at [210, 107] on div "Show ** ** ** *** entries Search:" at bounding box center [209, 79] width 419 height 131
click at [197, 105] on div "Show ** ** ** *** entries Search:" at bounding box center [209, 79] width 419 height 131
click at [107, 94] on div "Show ** ** ** *** entries Search:" at bounding box center [209, 79] width 419 height 131
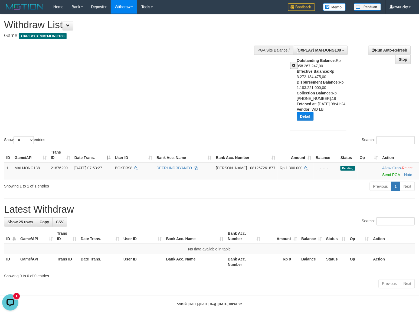
click at [88, 80] on div "Show ** ** ** *** entries Search:" at bounding box center [209, 79] width 419 height 131
click at [83, 80] on div "Show ** ** ** *** entries Search:" at bounding box center [209, 79] width 419 height 131
click at [82, 80] on div "Show ** ** ** *** entries Search:" at bounding box center [209, 79] width 419 height 131
click at [76, 77] on div "Show ** ** ** *** entries Search:" at bounding box center [209, 79] width 419 height 131
click at [24, 63] on div "Show ** ** ** *** entries Search:" at bounding box center [209, 79] width 419 height 131
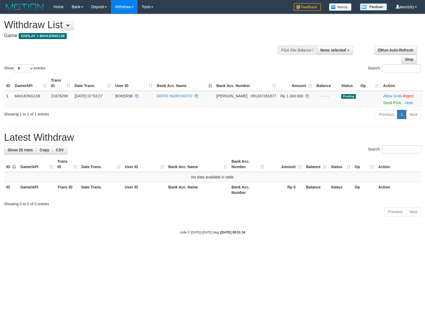
select select
select select "**"
click at [329, 50] on span "None selected" at bounding box center [333, 50] width 26 height 4
click at [318, 77] on label "[OXPLAY] MAHJONG138" at bounding box center [323, 77] width 60 height 7
select select "***"
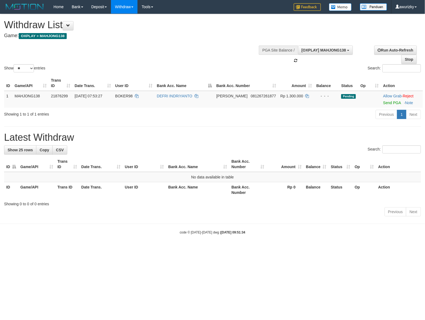
scroll to position [5, 0]
drag, startPoint x: 214, startPoint y: 64, endPoint x: 229, endPoint y: 58, distance: 16.4
click at [218, 62] on div "Show ** ** ** *** entries Search:" at bounding box center [212, 43] width 425 height 59
click at [296, 142] on h1 "Latest Withdraw" at bounding box center [212, 137] width 416 height 11
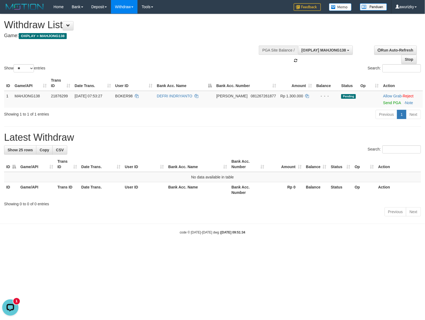
click at [299, 144] on div "**********" at bounding box center [212, 116] width 425 height 204
click at [323, 144] on div "**********" at bounding box center [212, 116] width 425 height 204
click at [324, 142] on h1 "Latest Withdraw" at bounding box center [212, 137] width 416 height 11
click at [325, 142] on h1 "Latest Withdraw" at bounding box center [212, 137] width 416 height 11
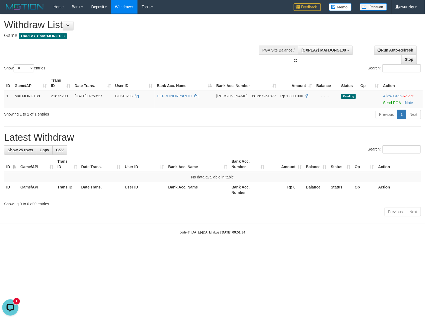
click at [325, 142] on h1 "Latest Withdraw" at bounding box center [212, 137] width 416 height 11
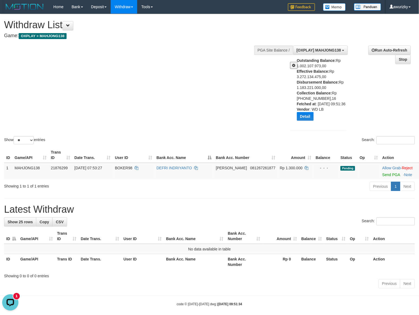
click at [110, 94] on div "Show ** ** ** *** entries Search:" at bounding box center [209, 79] width 419 height 131
drag, startPoint x: 140, startPoint y: 95, endPoint x: 127, endPoint y: 95, distance: 13.0
click at [140, 95] on div "Show ** ** ** *** entries Search:" at bounding box center [209, 79] width 419 height 131
drag, startPoint x: 294, startPoint y: 67, endPoint x: 303, endPoint y: 116, distance: 49.6
click at [303, 108] on div "Outstanding Balance: Rp 1.002.107.973,00 Effective Balance: Rp 3.272.134.475,00…" at bounding box center [318, 91] width 64 height 67
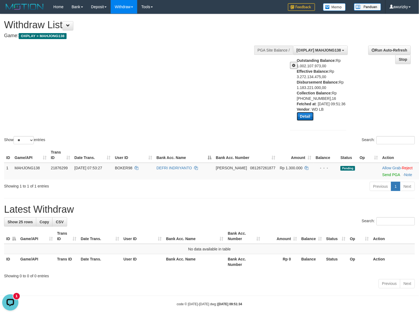
click at [304, 121] on button "Detail" at bounding box center [305, 116] width 17 height 9
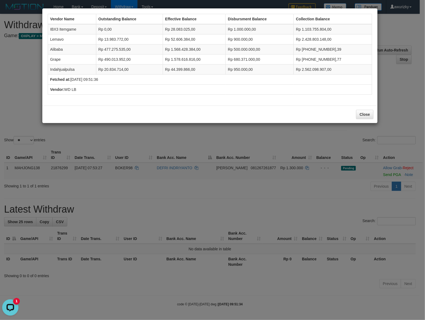
drag, startPoint x: 312, startPoint y: 102, endPoint x: 317, endPoint y: 102, distance: 4.9
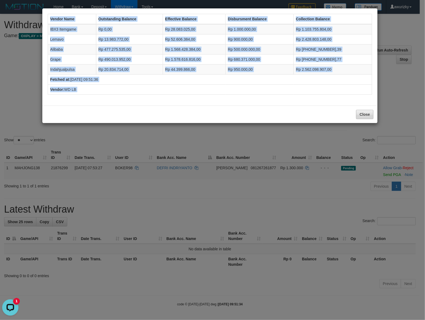
drag, startPoint x: 317, startPoint y: 102, endPoint x: 360, endPoint y: 110, distance: 43.4
click at [360, 110] on div "Vendor Name Outstanding Balance Effective Balance Disbursment Balance Collectio…" at bounding box center [209, 65] width 335 height 115
click at [358, 113] on button "Close" at bounding box center [364, 114] width 17 height 9
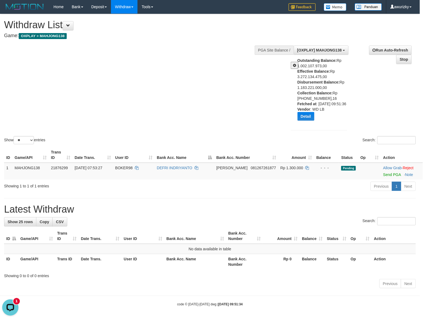
drag, startPoint x: 289, startPoint y: 122, endPoint x: 289, endPoint y: 119, distance: 3.3
